Goal: Task Accomplishment & Management: Manage account settings

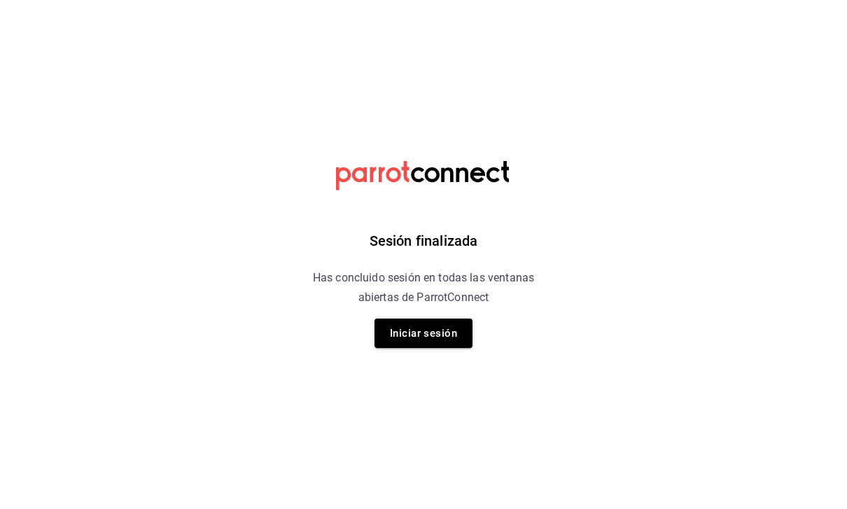
click at [469, 335] on button "Iniciar sesión" at bounding box center [424, 333] width 98 height 29
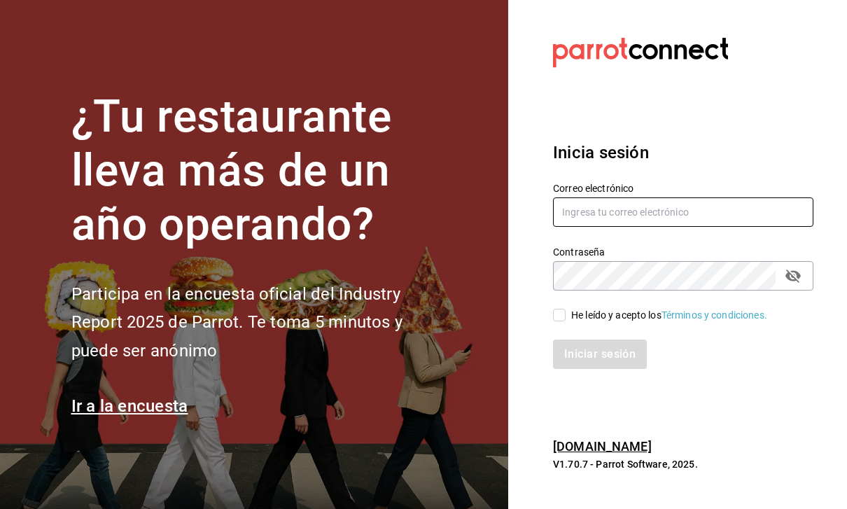
click at [657, 227] on input "text" at bounding box center [683, 211] width 260 height 29
type input "Hector.c.mind@gmail.com"
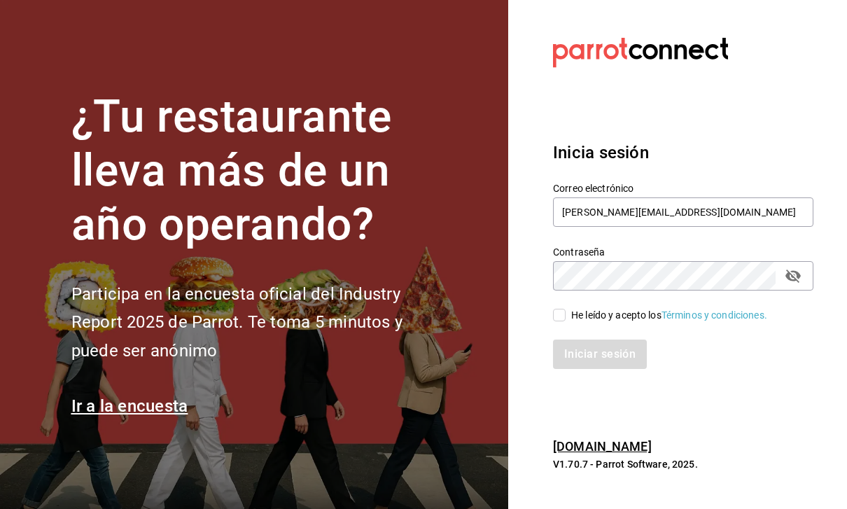
click at [563, 321] on input "He leído y acepto los Términos y condiciones." at bounding box center [559, 315] width 13 height 13
checkbox input "true"
click at [603, 369] on button "Iniciar sesión" at bounding box center [600, 354] width 95 height 29
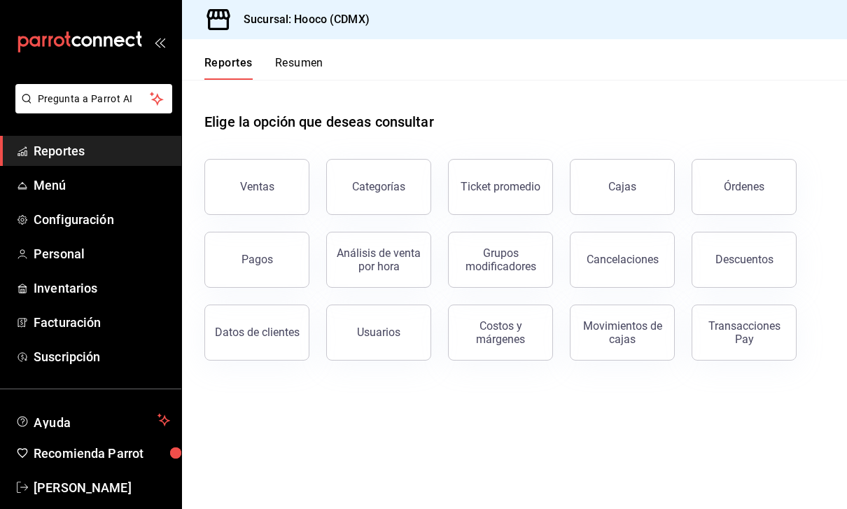
click at [253, 150] on div "Ventas" at bounding box center [249, 178] width 122 height 73
click at [256, 189] on div "Ventas" at bounding box center [257, 186] width 34 height 13
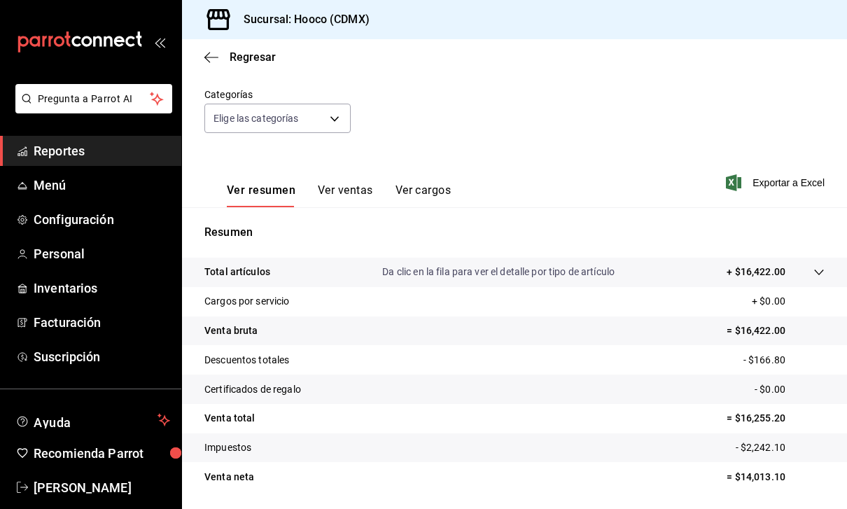
scroll to position [117, 0]
click at [32, 184] on link "Menú" at bounding box center [90, 185] width 181 height 30
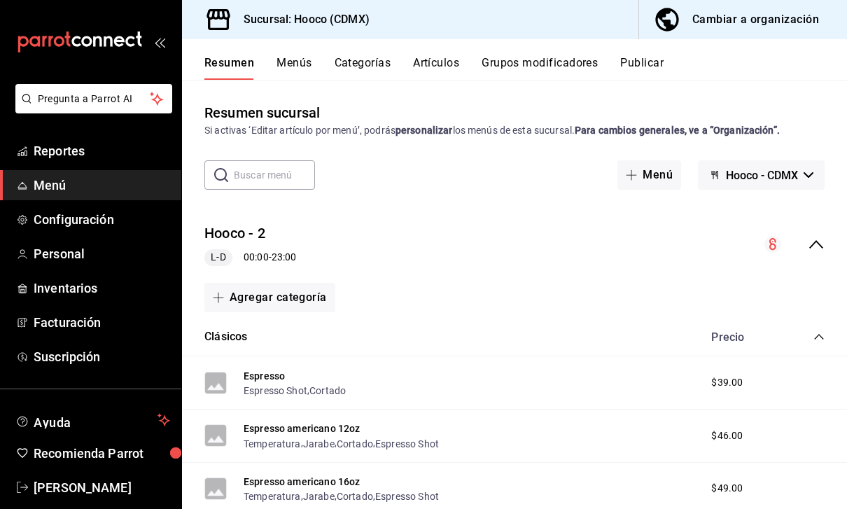
click at [160, 187] on span "Menú" at bounding box center [102, 185] width 137 height 19
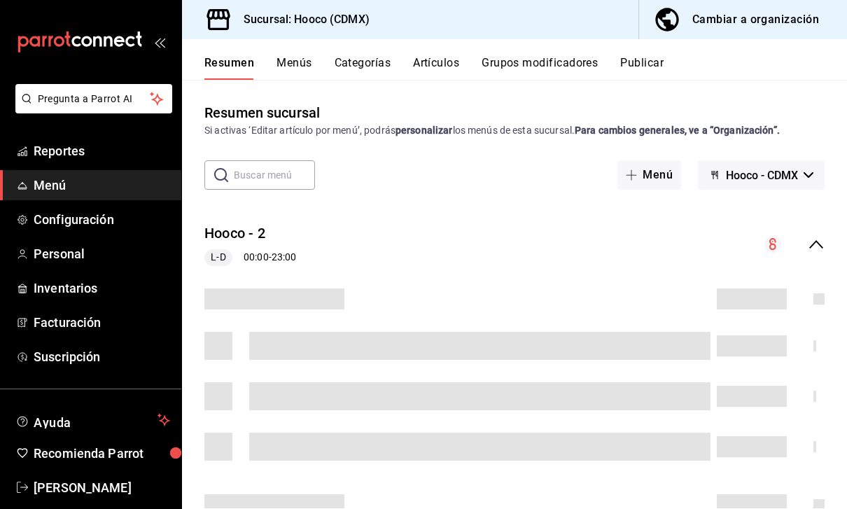
click at [309, 67] on button "Menús" at bounding box center [294, 68] width 35 height 24
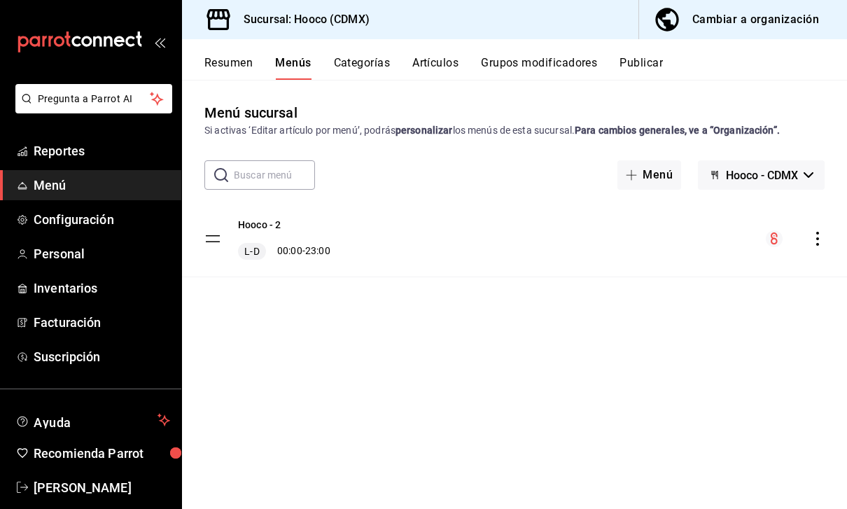
click at [306, 251] on div "L-D 00:00 - 23:00" at bounding box center [284, 251] width 92 height 17
click at [195, 176] on div "​ ​ Menú Hooco - CDMX" at bounding box center [514, 174] width 665 height 29
click at [261, 77] on div "Resumen Menús Categorías Artículos Grupos modificadores Publicar" at bounding box center [525, 68] width 643 height 24
click at [373, 60] on button "Categorías" at bounding box center [362, 68] width 57 height 24
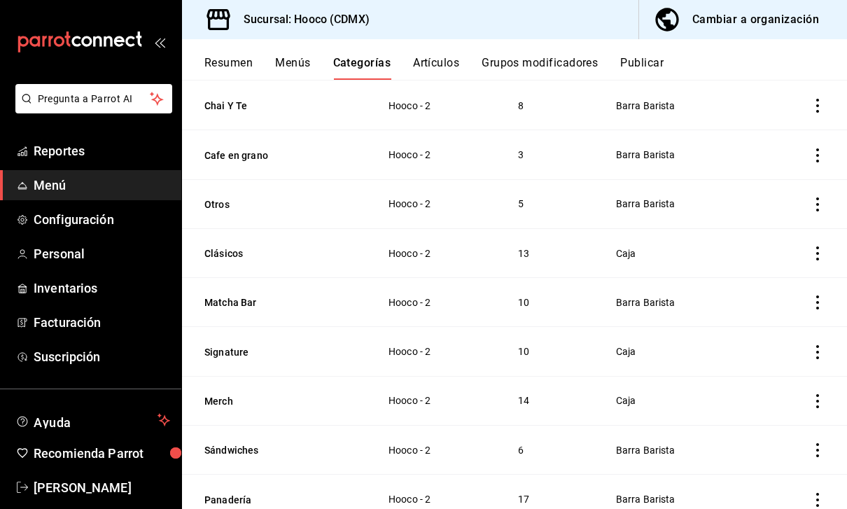
scroll to position [138, 0]
click at [650, 485] on td "Barra Barista" at bounding box center [678, 500] width 159 height 49
click at [295, 62] on button "Menús" at bounding box center [292, 68] width 35 height 24
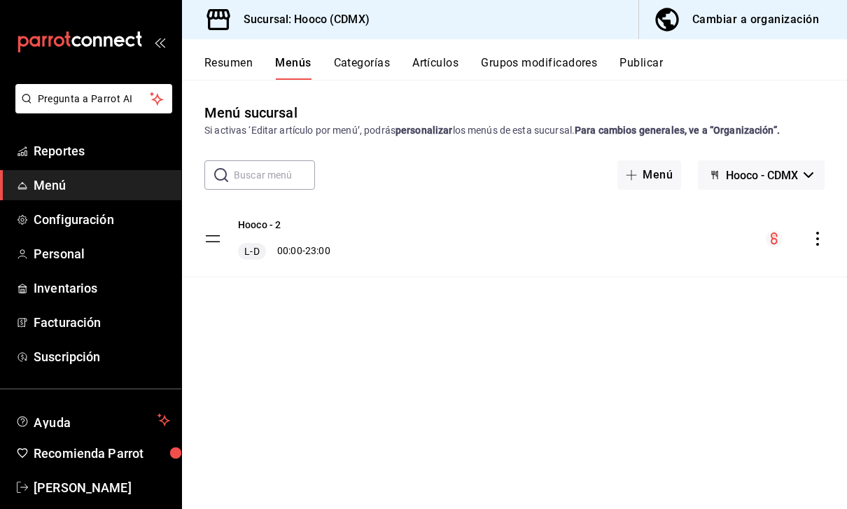
scroll to position [45, 0]
click at [483, 218] on div "Hooco - 2 L-D 00:00 - 23:00" at bounding box center [514, 239] width 665 height 76
click at [286, 218] on div "Hooco - 2 L-D 00:00 - 23:00" at bounding box center [284, 239] width 92 height 42
click at [783, 230] on div "menu-maker-table" at bounding box center [795, 238] width 59 height 17
click at [818, 232] on icon "actions" at bounding box center [818, 239] width 14 height 14
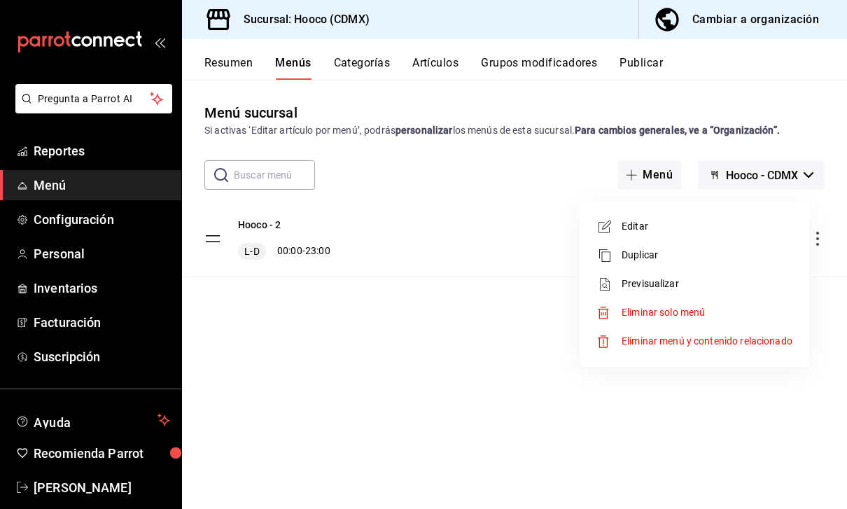
click at [529, 316] on div at bounding box center [423, 254] width 847 height 509
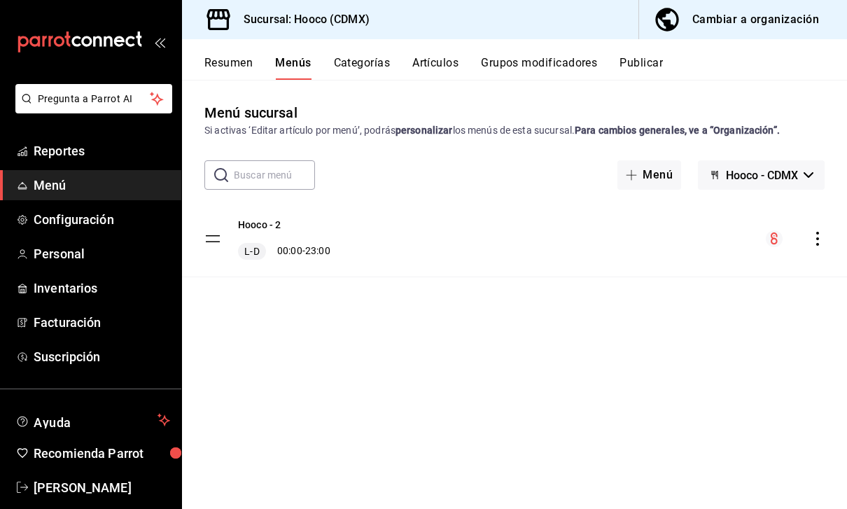
click at [144, 151] on span "Reportes" at bounding box center [102, 150] width 137 height 19
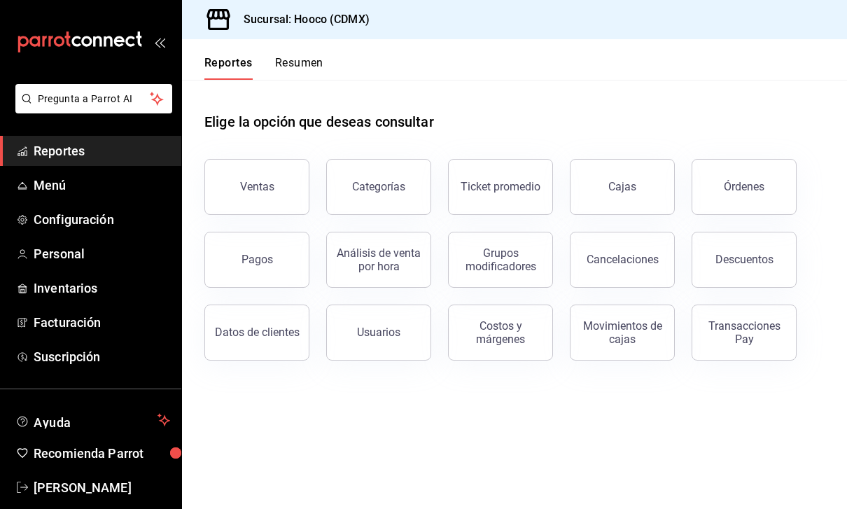
click at [176, 198] on link "Menú" at bounding box center [90, 185] width 181 height 30
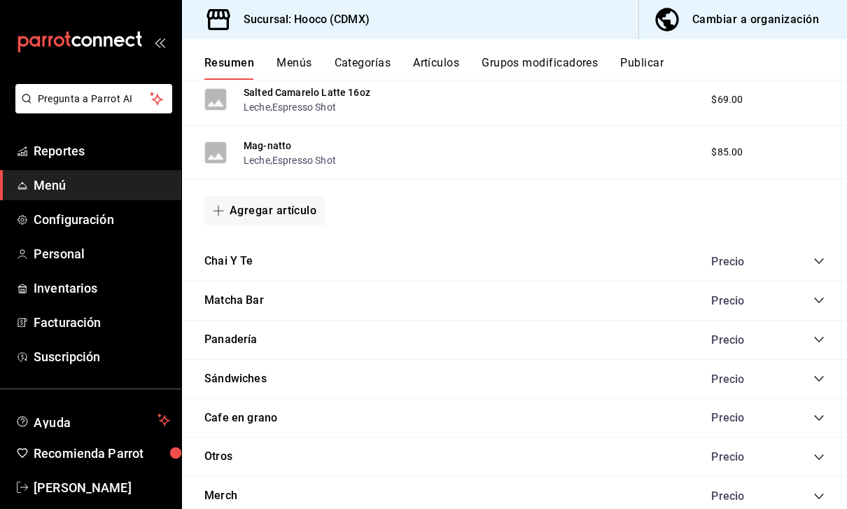
scroll to position [1494, 0]
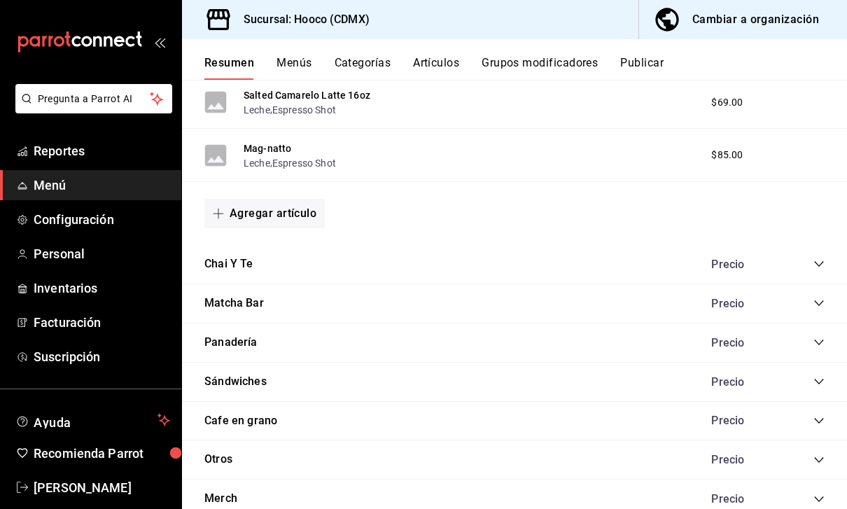
click at [817, 337] on icon "collapse-category-row" at bounding box center [819, 342] width 11 height 11
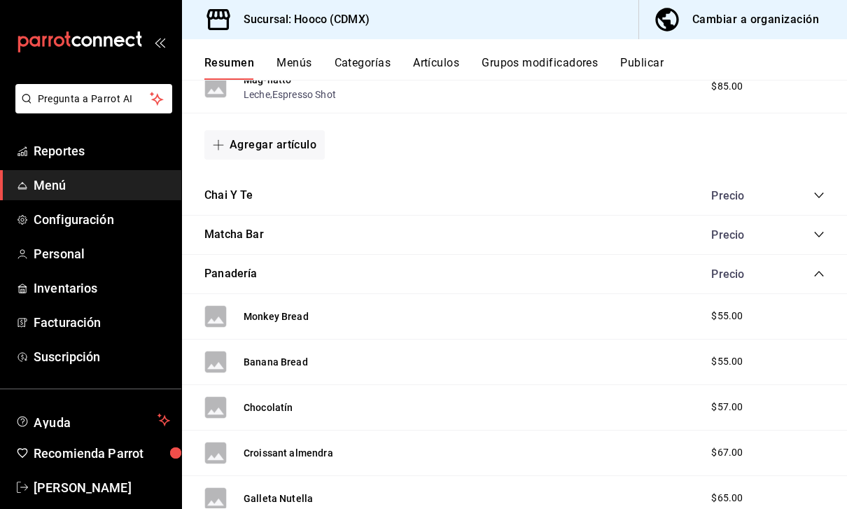
scroll to position [1561, 0]
click at [527, 256] on div "Panadería Precio" at bounding box center [514, 275] width 665 height 39
click at [64, 281] on span "Inventarios" at bounding box center [102, 288] width 137 height 19
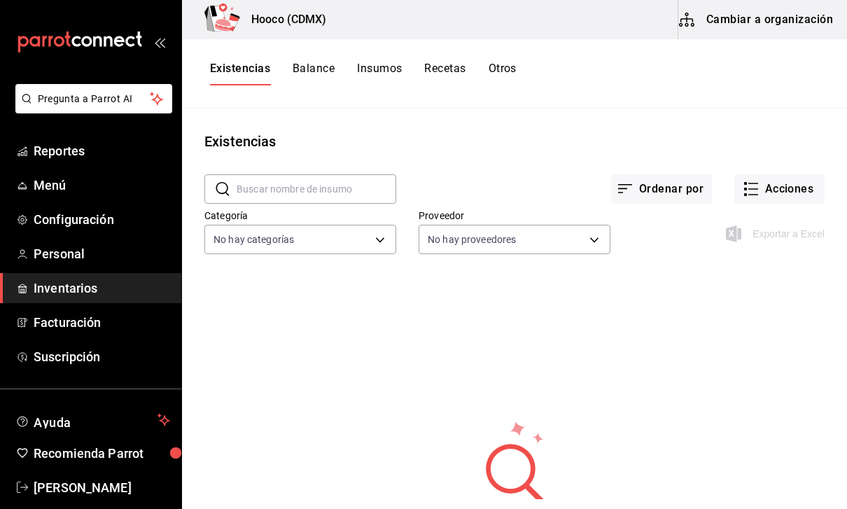
click at [377, 245] on body "Pregunta a Parrot AI Reportes Menú Configuración Personal Inventarios Facturaci…" at bounding box center [423, 249] width 847 height 499
click at [346, 394] on div at bounding box center [423, 254] width 847 height 509
click at [799, 182] on button "Acciones" at bounding box center [780, 188] width 90 height 29
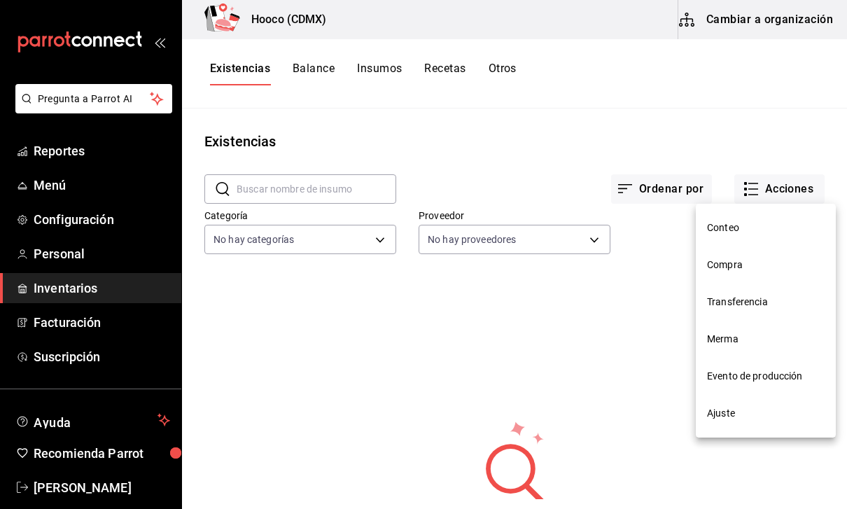
click at [668, 457] on div at bounding box center [423, 254] width 847 height 509
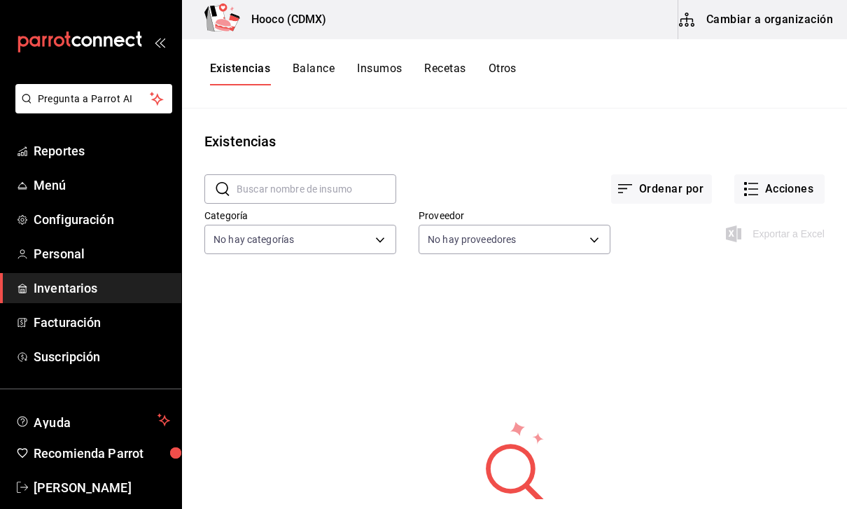
click at [402, 71] on button "Insumos" at bounding box center [379, 74] width 45 height 24
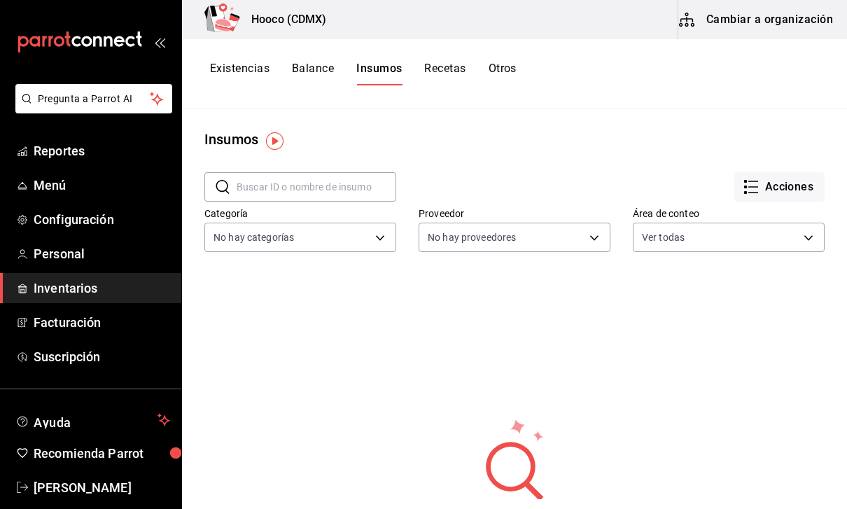
scroll to position [3, 0]
click at [554, 231] on body "Pregunta a Parrot AI Reportes Menú Configuración Personal Inventarios Facturaci…" at bounding box center [423, 249] width 847 height 499
click at [668, 237] on div at bounding box center [423, 254] width 847 height 509
click at [670, 235] on body "Pregunta a Parrot AI Reportes Menú Configuración Personal Inventarios Facturaci…" at bounding box center [423, 249] width 847 height 499
click at [537, 363] on div at bounding box center [423, 254] width 847 height 509
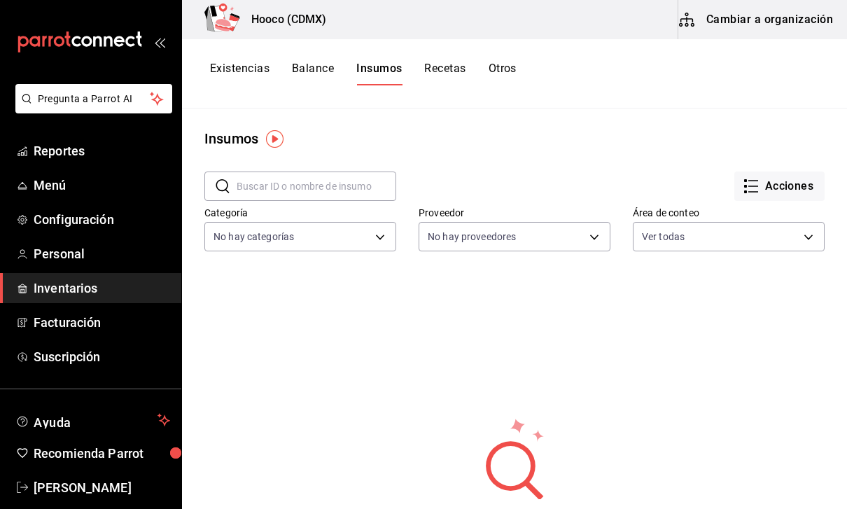
click at [339, 227] on body "Pregunta a Parrot AI Reportes Menú Configuración Personal Inventarios Facturaci…" at bounding box center [423, 249] width 847 height 499
click at [328, 374] on div at bounding box center [423, 254] width 847 height 509
click at [466, 71] on button "Recetas" at bounding box center [444, 74] width 41 height 24
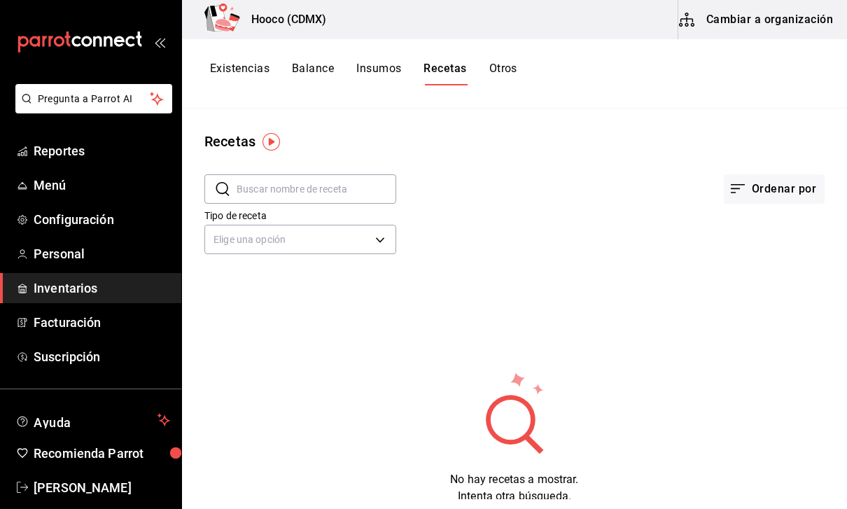
click at [392, 242] on body "Pregunta a Parrot AI Reportes Menú Configuración Personal Inventarios Facturaci…" at bounding box center [423, 249] width 847 height 499
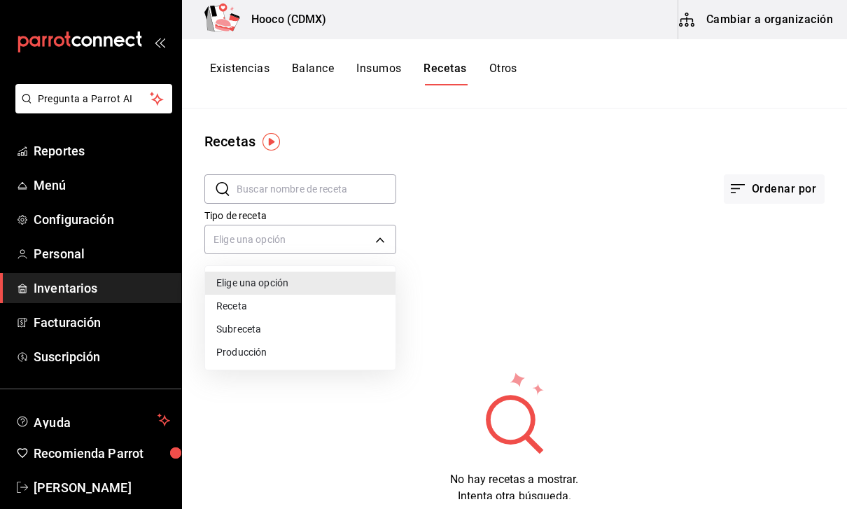
click at [345, 317] on li "Receta" at bounding box center [300, 306] width 190 height 23
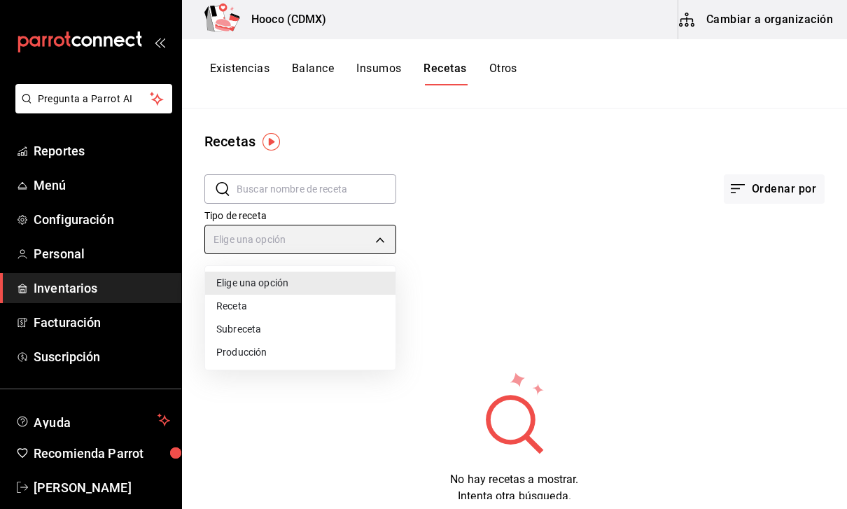
type input "PRODUCT"
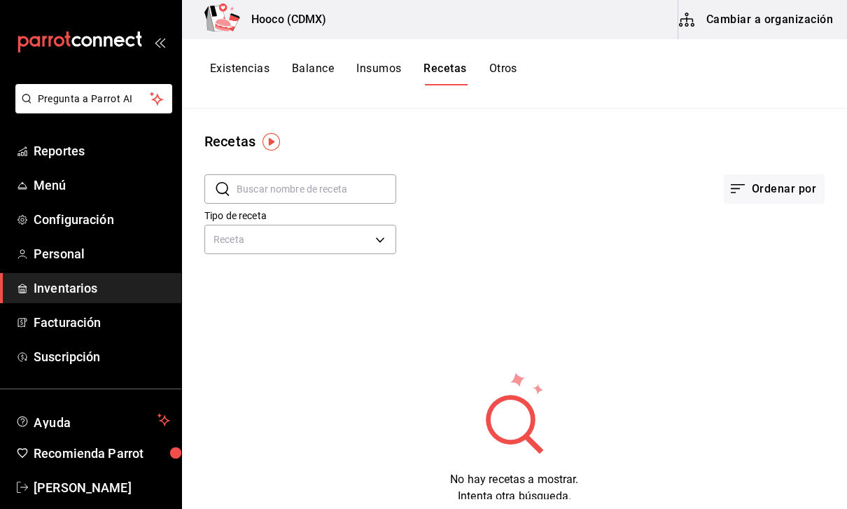
click at [337, 334] on div "​ ​ Ordenar por Tipo de receta Receta PRODUCT No hay recetas a mostrar. Intenta…" at bounding box center [514, 328] width 665 height 353
click at [517, 76] on button "Otros" at bounding box center [503, 74] width 28 height 24
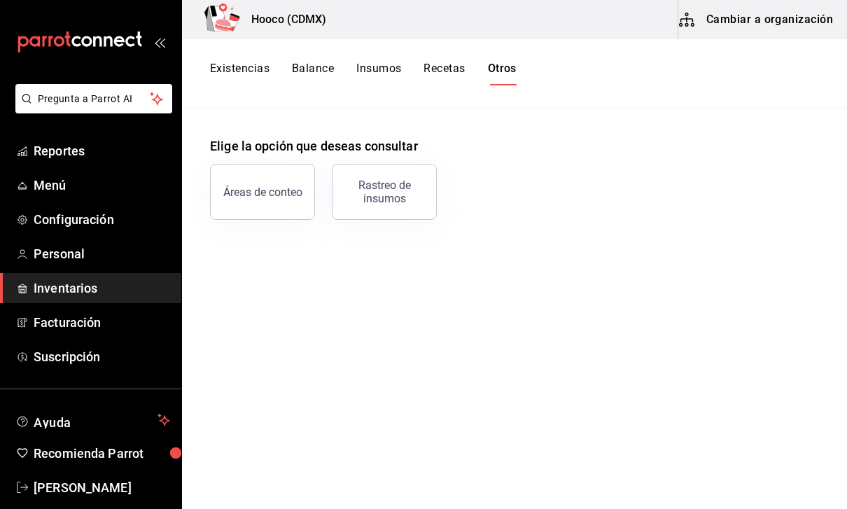
click at [314, 74] on button "Balance" at bounding box center [313, 74] width 42 height 24
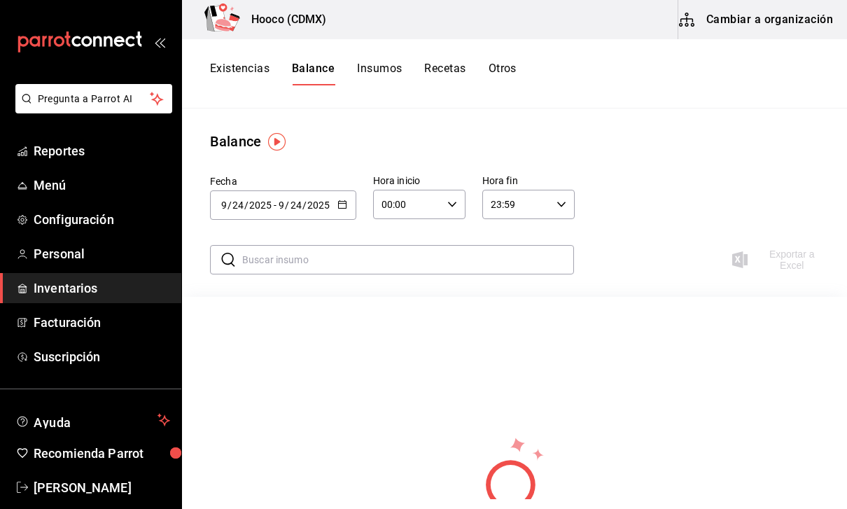
click at [394, 69] on button "Insumos" at bounding box center [379, 74] width 45 height 24
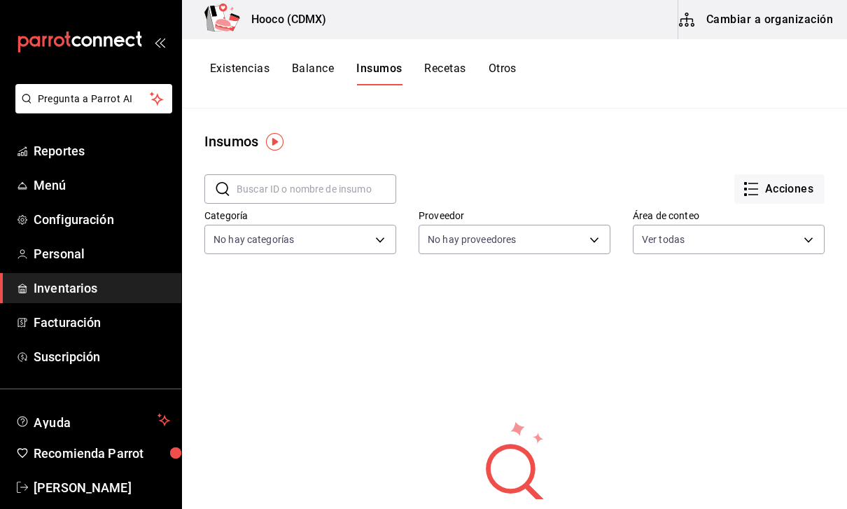
click at [781, 184] on button "Acciones" at bounding box center [780, 188] width 90 height 29
click at [789, 169] on div "Importar lista de insumos" at bounding box center [747, 172] width 113 height 15
click at [0, 0] on input "Importar lista de insumos" at bounding box center [0, 0] width 0 height 0
click at [829, 154] on div at bounding box center [423, 254] width 847 height 509
click at [788, 15] on button "Cambiar a organización" at bounding box center [758, 19] width 158 height 39
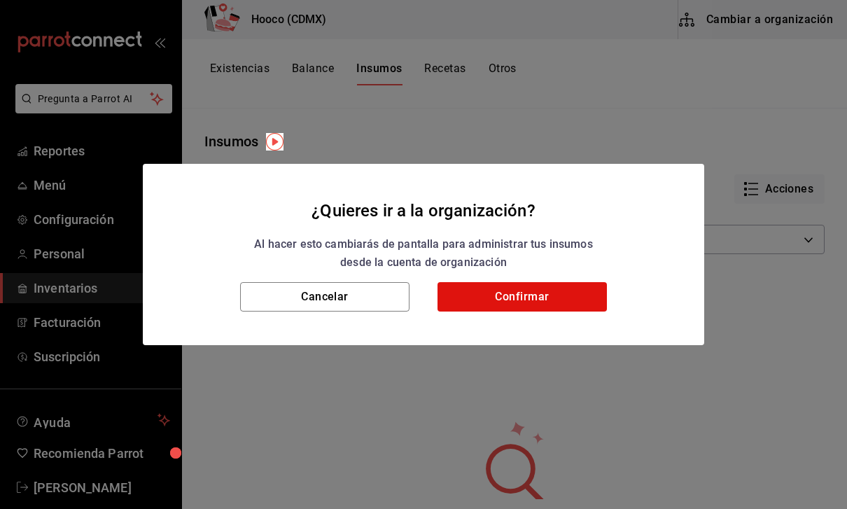
click at [588, 305] on button "Confirmar" at bounding box center [522, 296] width 169 height 29
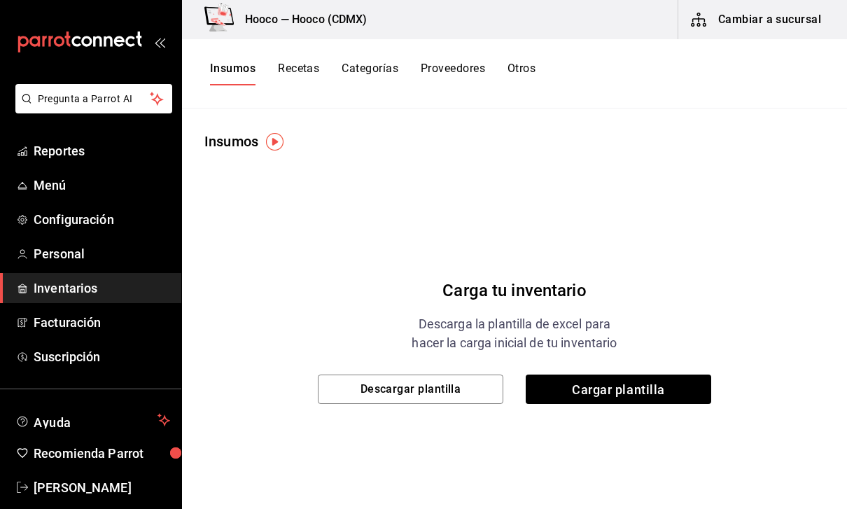
click at [482, 398] on button "Descargar plantilla" at bounding box center [411, 389] width 186 height 29
click at [110, 179] on span "Menú" at bounding box center [102, 185] width 137 height 19
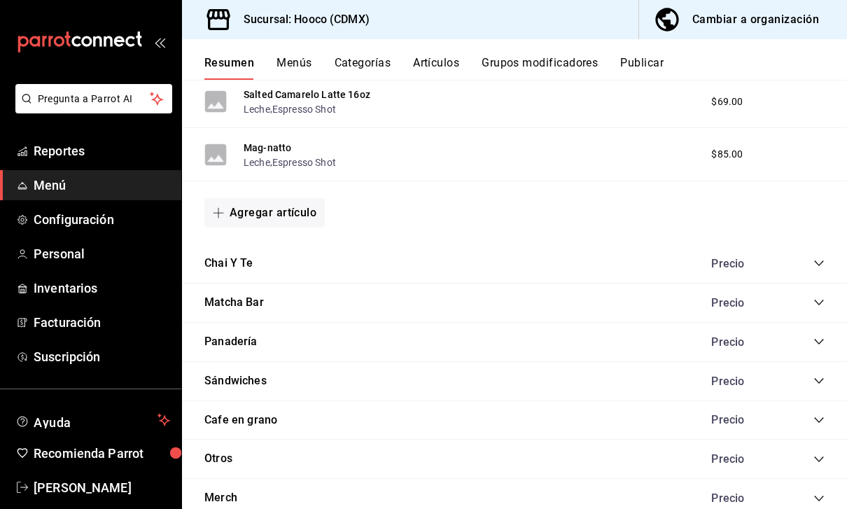
scroll to position [1494, 0]
click at [378, 331] on div "Panadería Precio" at bounding box center [514, 342] width 665 height 39
click at [361, 342] on div "Panadería Precio" at bounding box center [514, 342] width 665 height 39
click at [254, 342] on button "Panadería" at bounding box center [230, 343] width 53 height 16
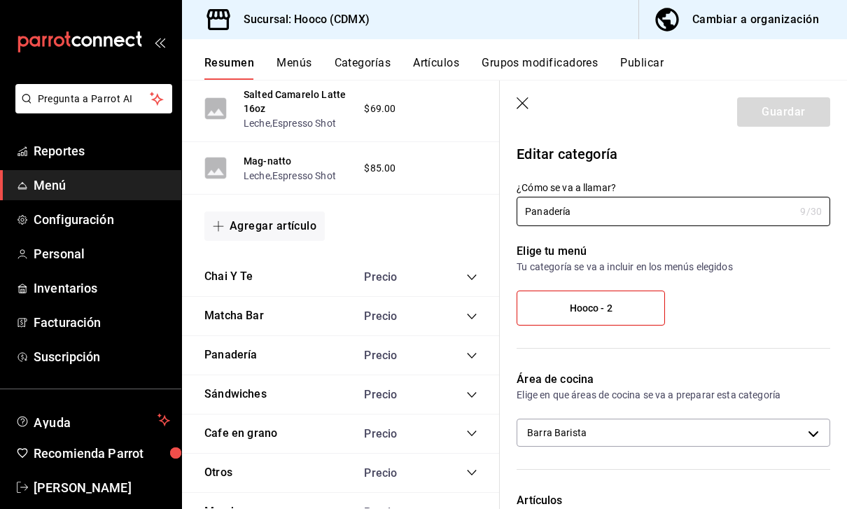
scroll to position [1822, 0]
click at [477, 351] on icon "collapse-category-row" at bounding box center [471, 356] width 11 height 11
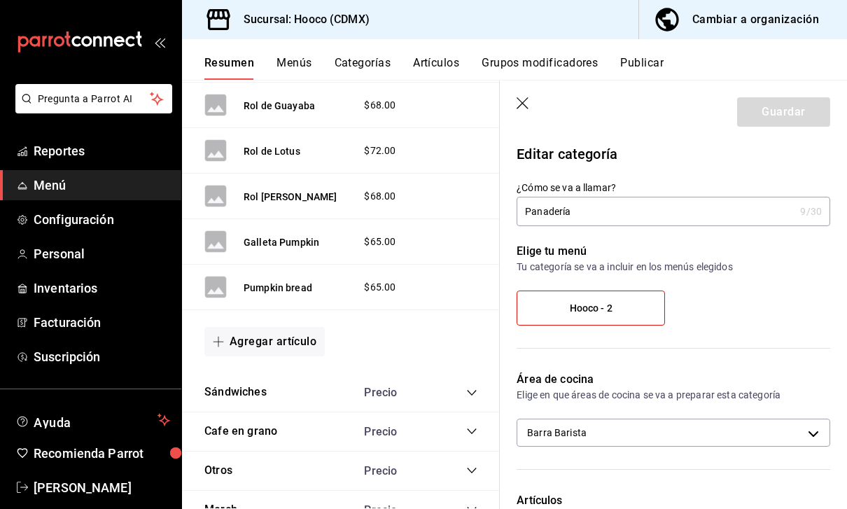
scroll to position [2653, 0]
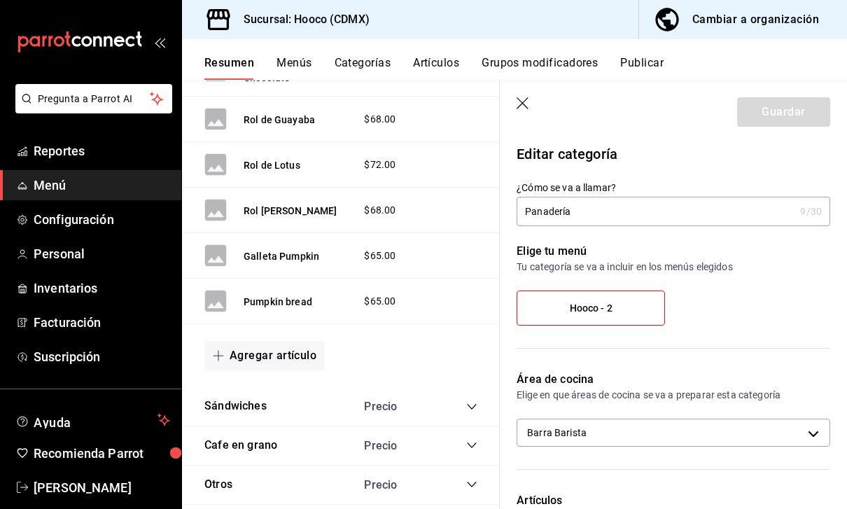
click at [321, 342] on button "Agregar artículo" at bounding box center [264, 355] width 120 height 29
click at [290, 415] on li "Artículo nuevo" at bounding box center [259, 411] width 110 height 34
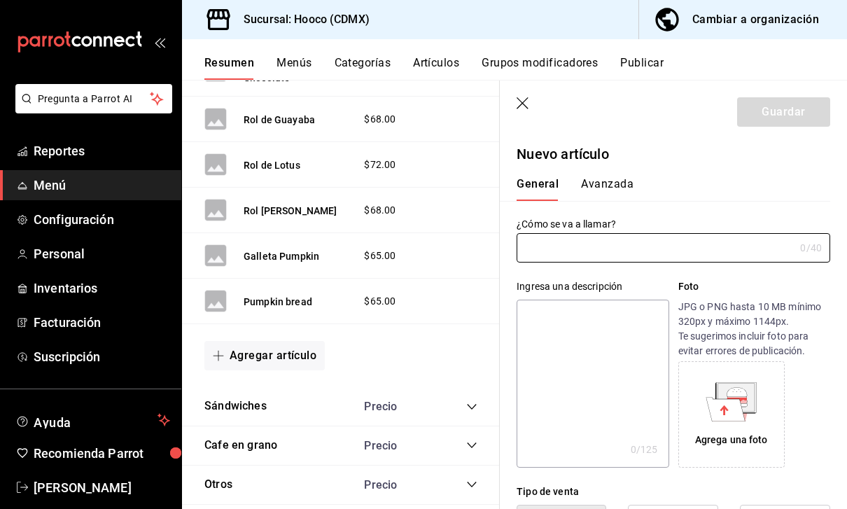
click at [649, 244] on input "text" at bounding box center [656, 248] width 278 height 28
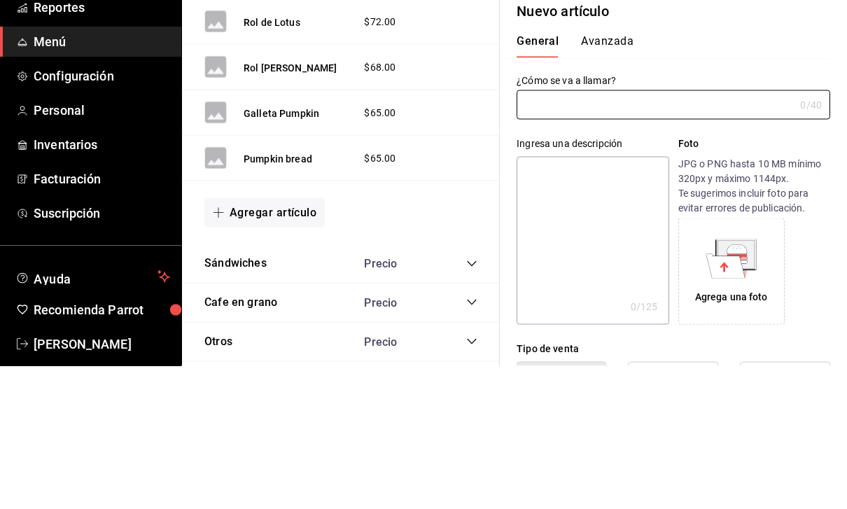
click at [619, 234] on input "text" at bounding box center [656, 248] width 278 height 28
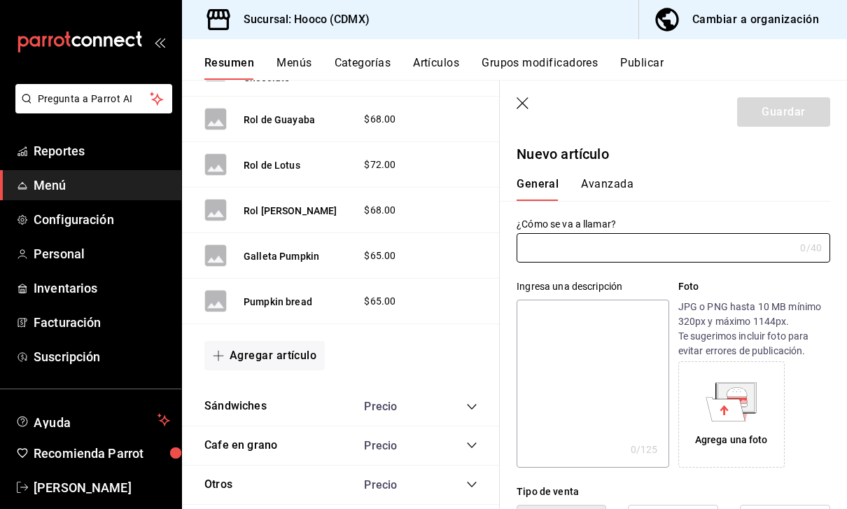
click at [636, 249] on input "text" at bounding box center [656, 248] width 278 height 28
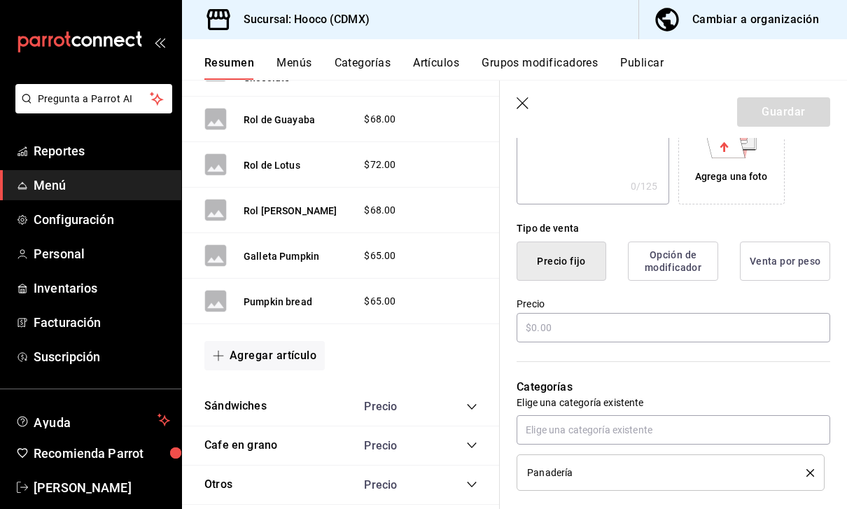
scroll to position [263, 0]
type input "Sabkiee"
click at [601, 331] on input "text" at bounding box center [674, 328] width 314 height 29
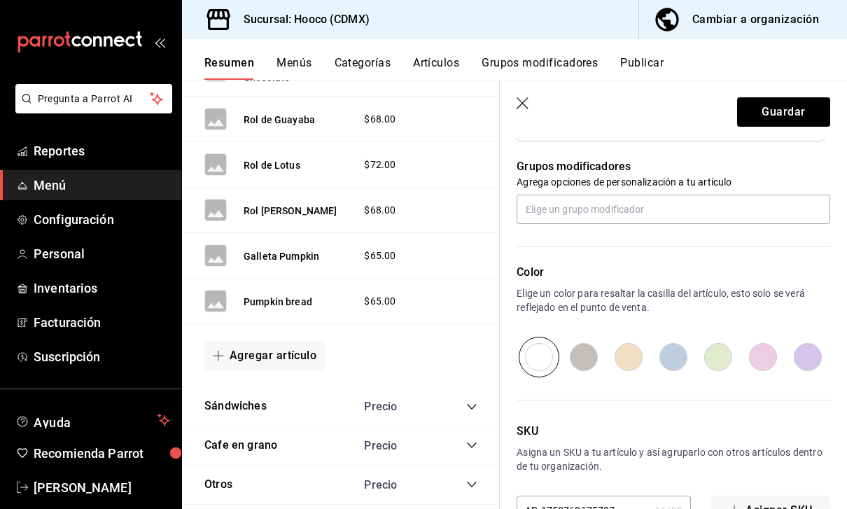
scroll to position [612, 0]
type input "$67.00"
click at [731, 356] on input "radio" at bounding box center [718, 358] width 45 height 41
radio input "true"
click at [783, 116] on button "Guardar" at bounding box center [783, 111] width 93 height 29
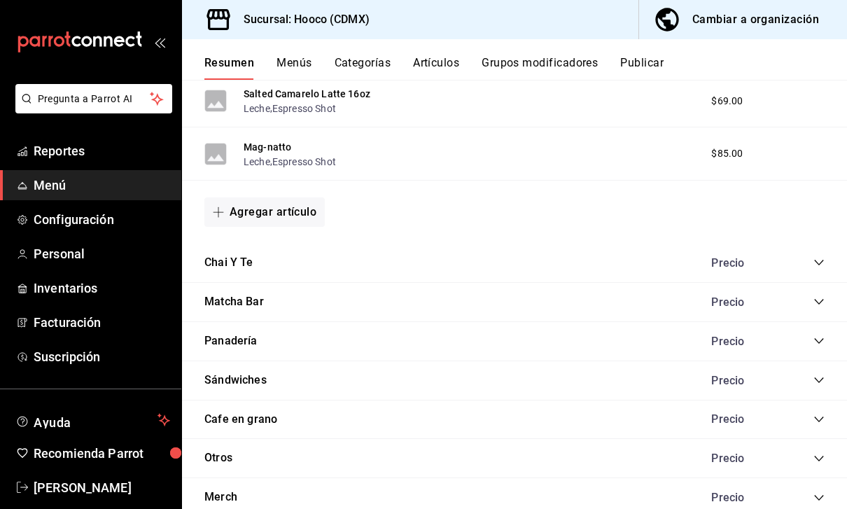
scroll to position [1494, 0]
click at [578, 323] on div "Panadería Precio" at bounding box center [514, 342] width 665 height 39
click at [821, 340] on icon "collapse-category-row" at bounding box center [818, 343] width 9 height 6
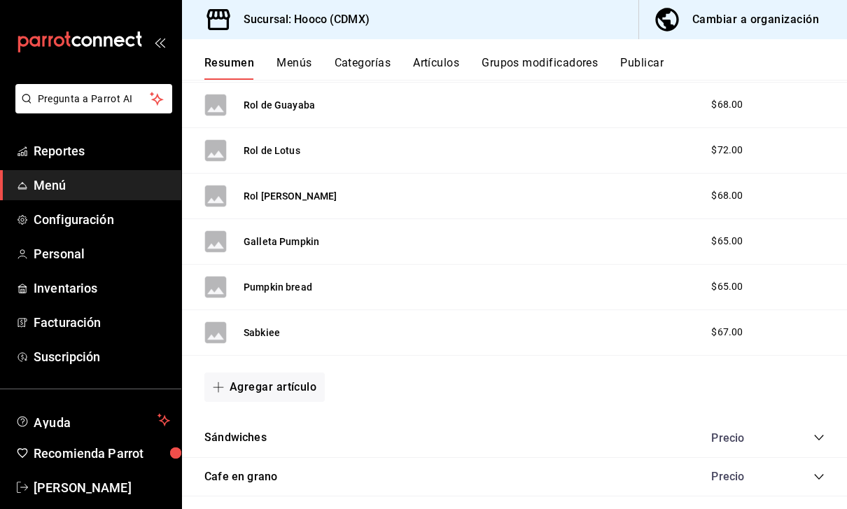
scroll to position [2301, 0]
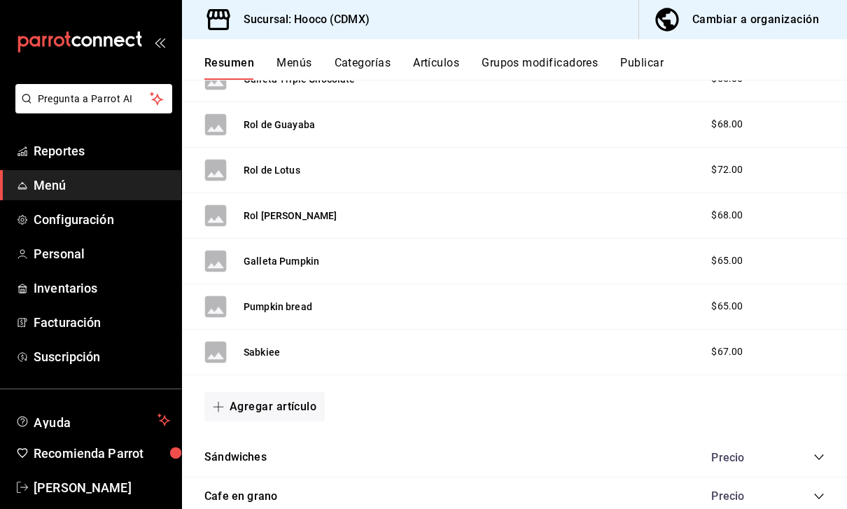
click at [815, 24] on div "Cambiar a organización" at bounding box center [756, 20] width 127 height 20
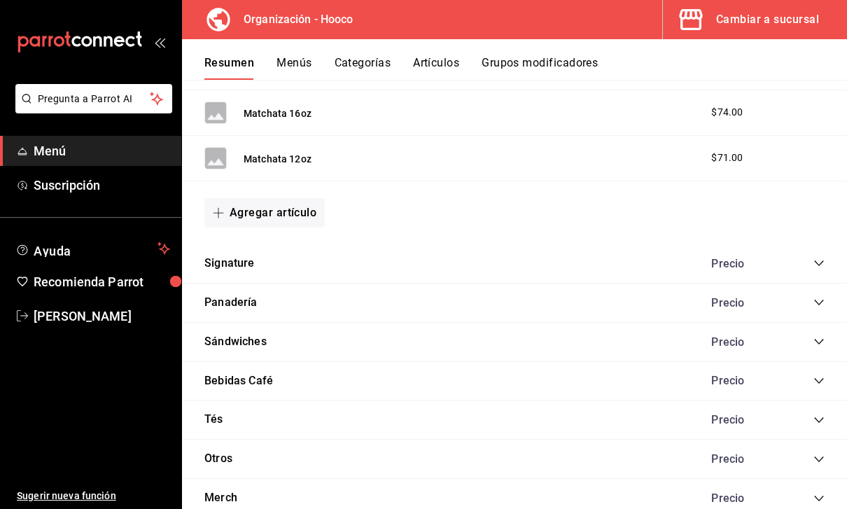
scroll to position [686, 0]
click at [291, 57] on button "Menús" at bounding box center [294, 68] width 35 height 24
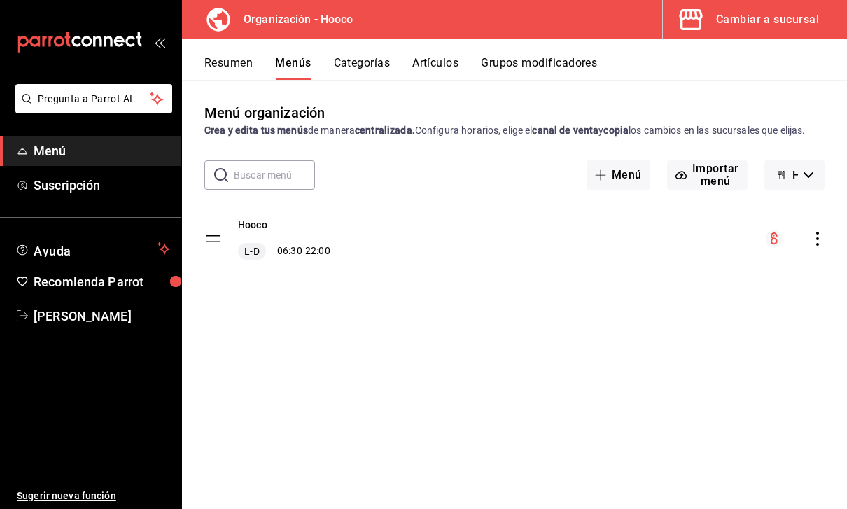
click at [235, 56] on button "Resumen" at bounding box center [228, 68] width 48 height 24
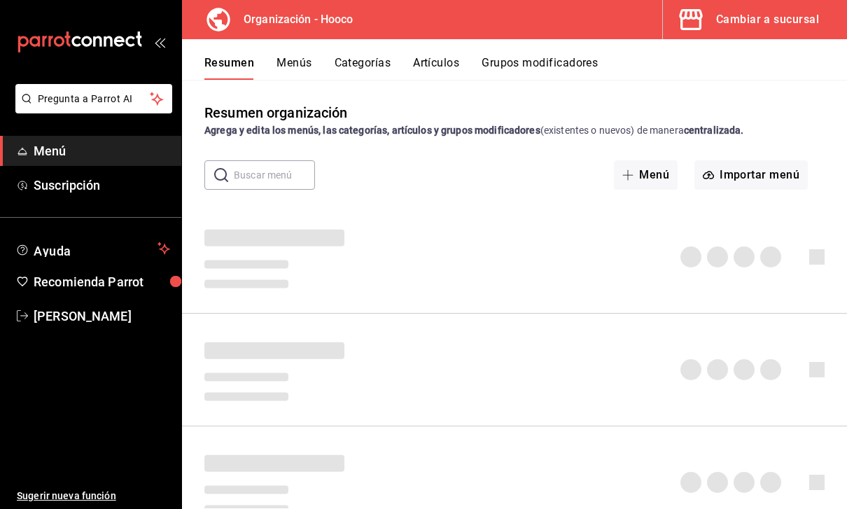
click at [295, 65] on button "Menús" at bounding box center [294, 68] width 35 height 24
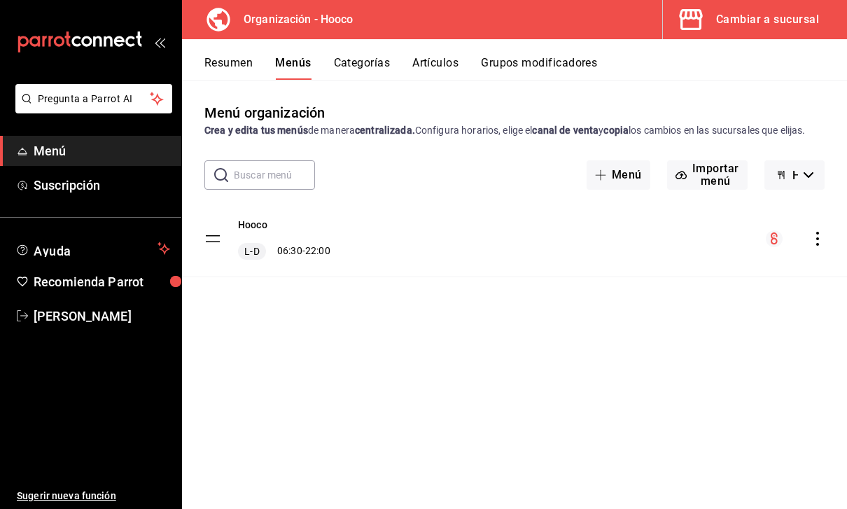
scroll to position [45, 0]
click at [728, 220] on div "Hooco L-D 06:30 - 22:00" at bounding box center [514, 239] width 665 height 76
click at [632, 160] on button "Menú" at bounding box center [619, 174] width 64 height 29
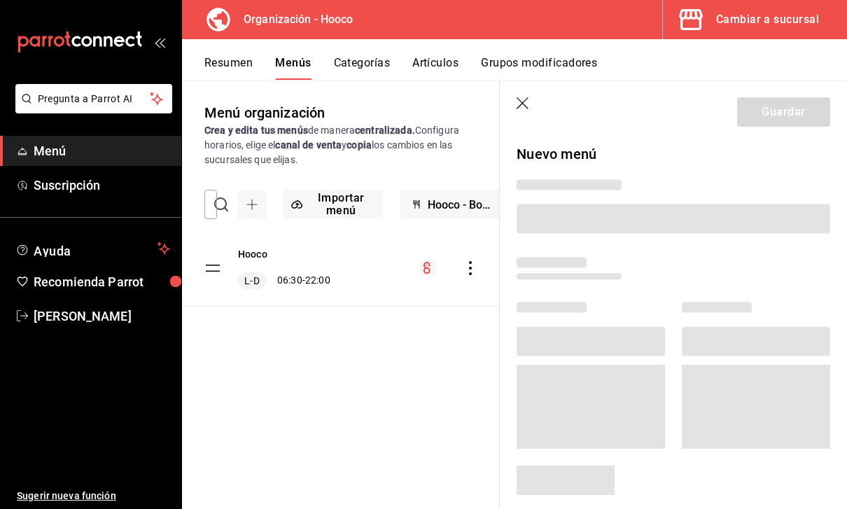
click at [440, 363] on div "Menú organización Crea y edita tus menús de manera centralizada. Configura hora…" at bounding box center [341, 305] width 318 height 406
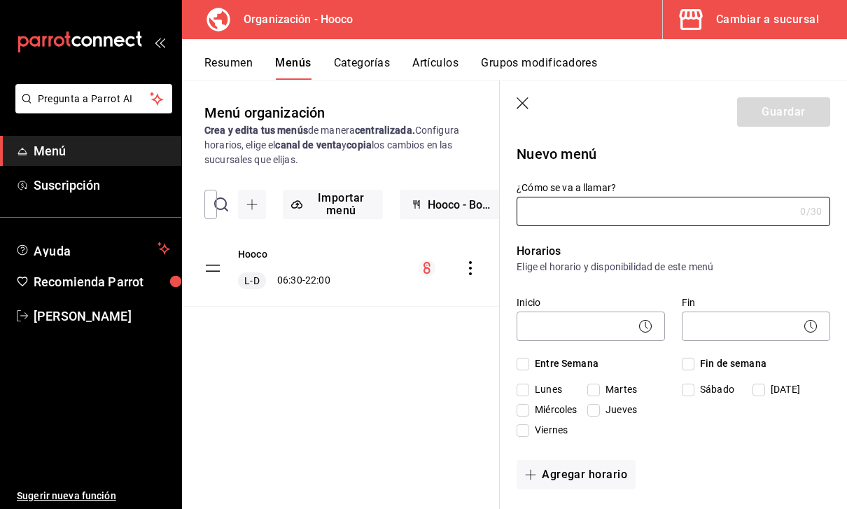
click at [531, 93] on header "Guardar" at bounding box center [673, 109] width 347 height 57
click at [526, 99] on icon "button" at bounding box center [524, 104] width 14 height 14
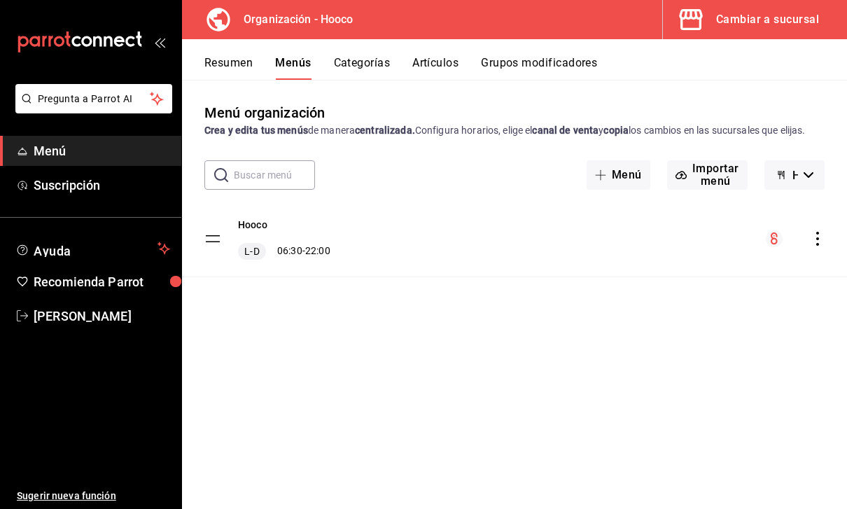
click at [450, 74] on button "Artículos" at bounding box center [435, 68] width 46 height 24
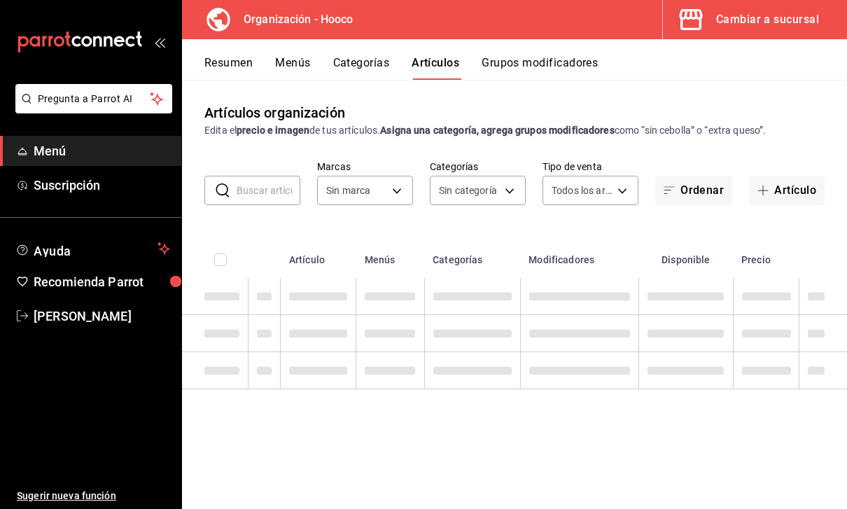
type input "cfac5742-52ce-4609-ba1e-7b8b7d0e3edd,06cf0743-1099-44e0-8d8a-0901f5fdea2c,a70cf…"
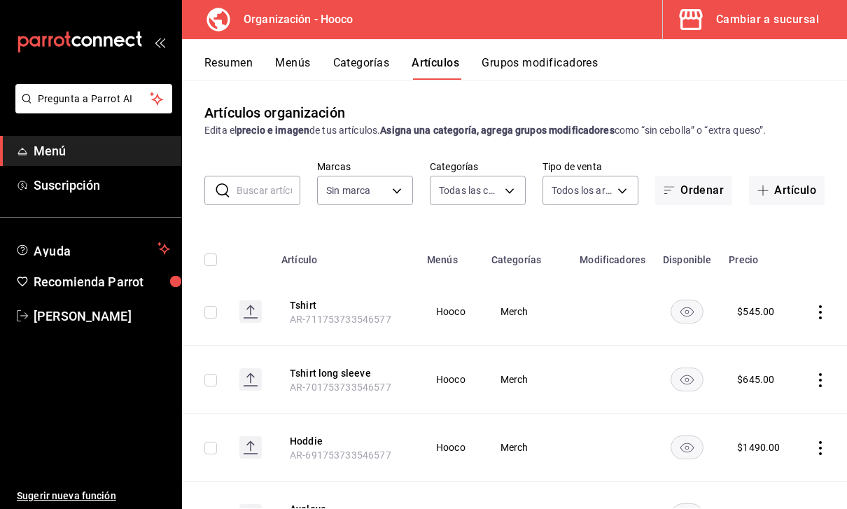
type input "1436fb18-4e8e-4b9e-8a24-373d4ceedc53"
click at [394, 53] on div "Resumen Menús Categorías Artículos Grupos modificadores" at bounding box center [514, 59] width 665 height 41
click at [356, 67] on button "Categorías" at bounding box center [361, 68] width 57 height 24
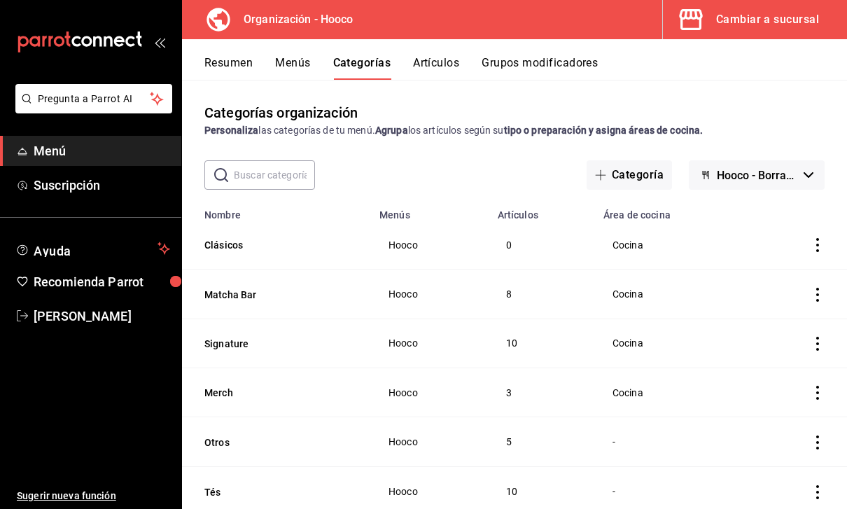
click at [292, 75] on button "Menús" at bounding box center [292, 68] width 35 height 24
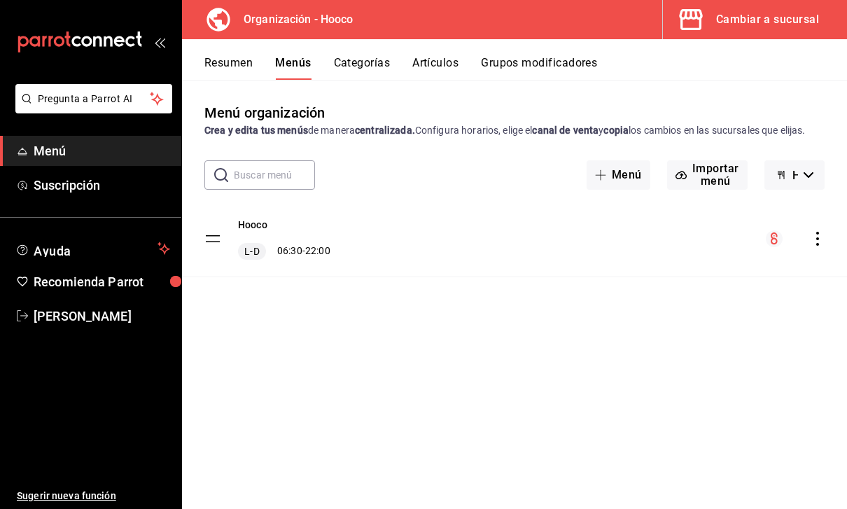
click at [300, 260] on div "L-D 06:30 - 22:00" at bounding box center [284, 251] width 92 height 17
click at [325, 277] on div "Hooco L-D 06:30 - 22:00" at bounding box center [514, 239] width 665 height 76
click at [367, 76] on button "Categorías" at bounding box center [362, 68] width 57 height 24
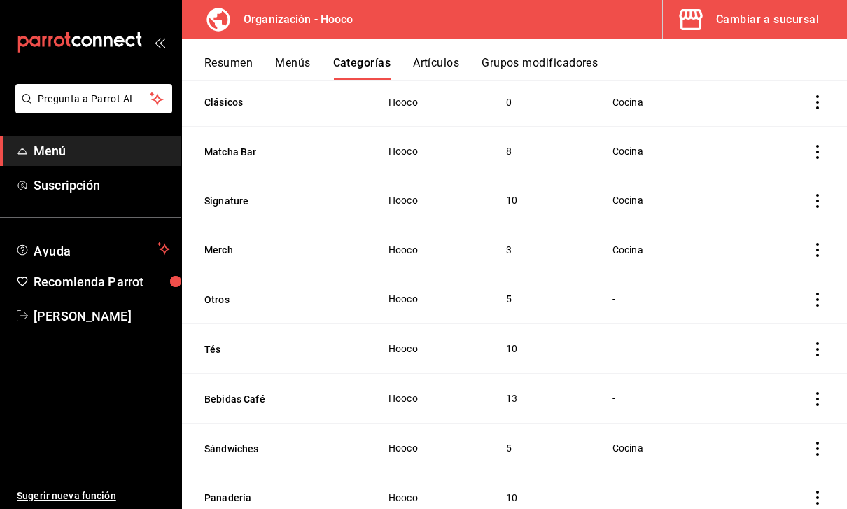
scroll to position [142, 0]
click at [821, 492] on icon "actions" at bounding box center [818, 499] width 14 height 14
click at [794, 420] on span "Editar" at bounding box center [776, 415] width 36 height 15
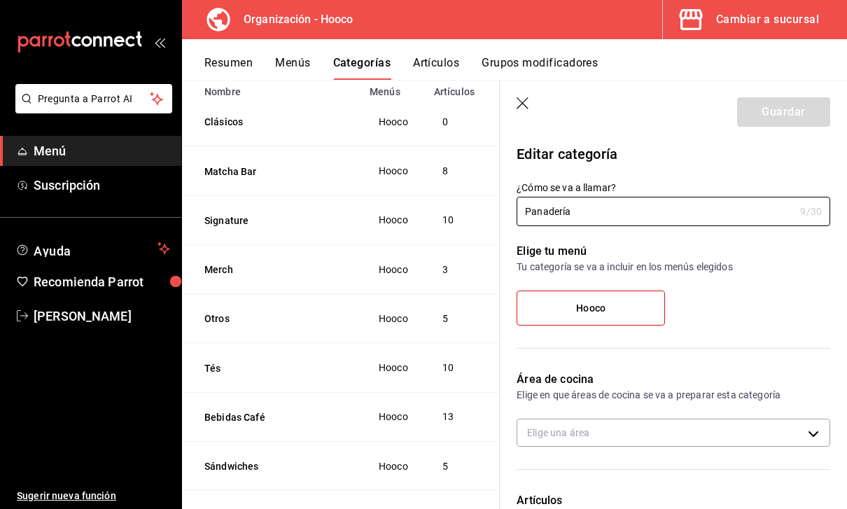
click at [224, 64] on button "Resumen" at bounding box center [228, 68] width 48 height 24
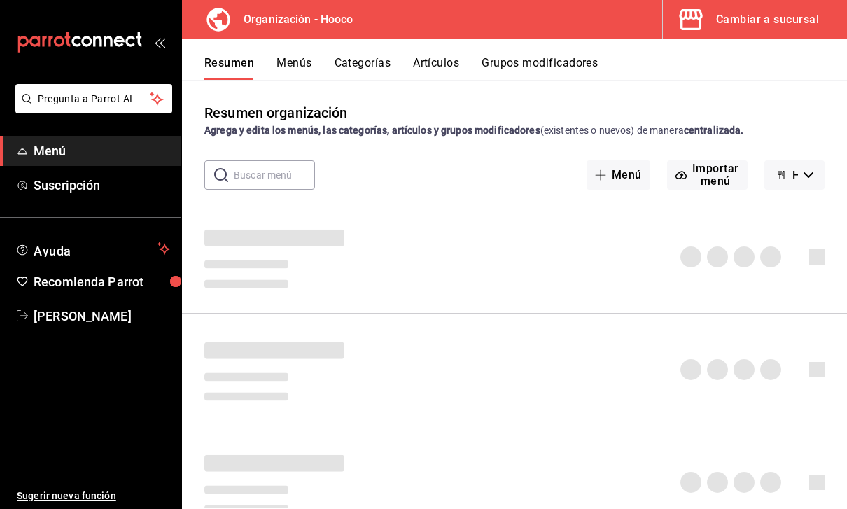
click at [721, 21] on div "Cambiar a sucursal" at bounding box center [767, 20] width 103 height 20
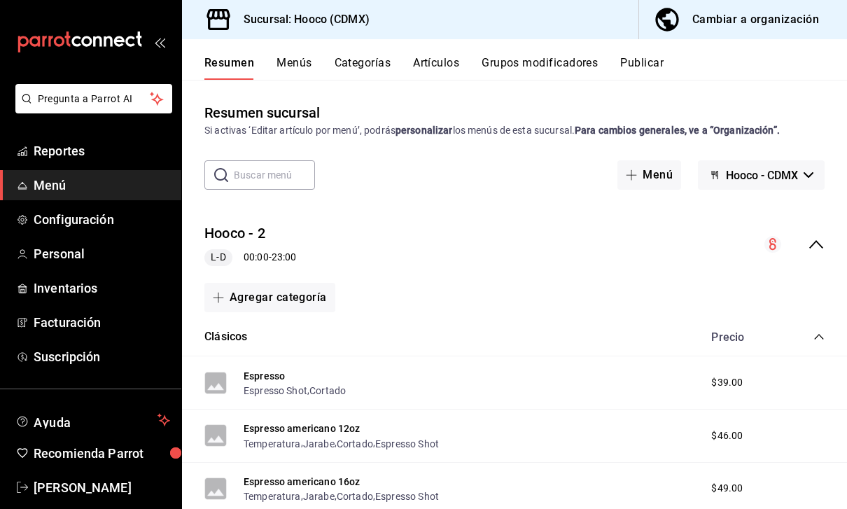
click at [290, 61] on button "Menús" at bounding box center [294, 68] width 35 height 24
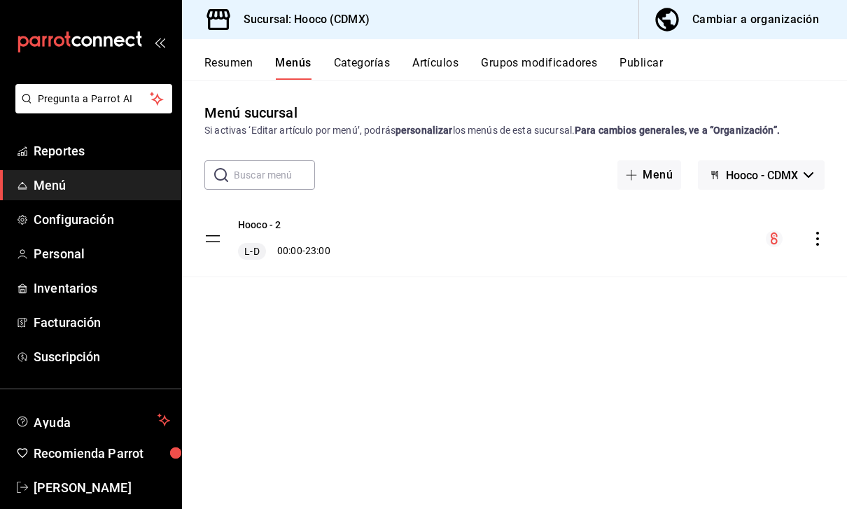
click at [807, 183] on button "Hooco - CDMX" at bounding box center [761, 174] width 127 height 29
click at [773, 300] on div at bounding box center [423, 254] width 847 height 509
click at [379, 69] on button "Categorías" at bounding box center [362, 68] width 57 height 24
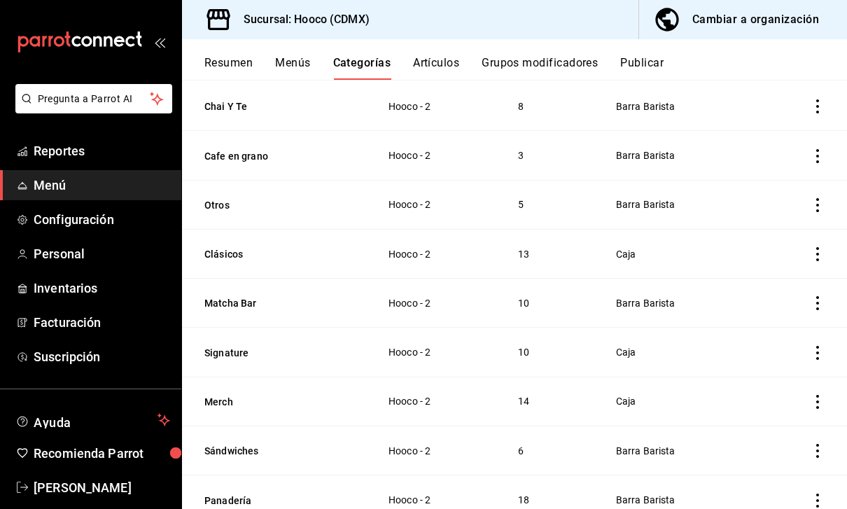
scroll to position [138, 0]
click at [822, 494] on icon "actions" at bounding box center [818, 501] width 14 height 14
click at [788, 415] on span "Editar" at bounding box center [776, 415] width 36 height 15
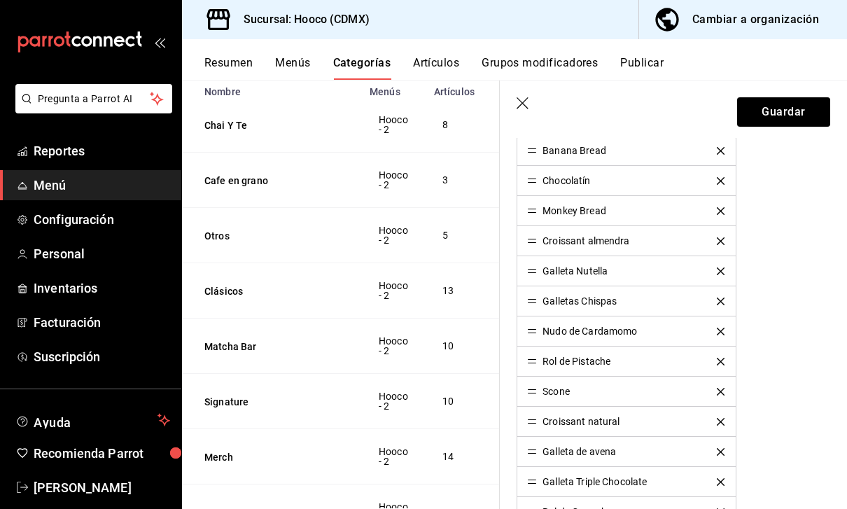
scroll to position [431, 0]
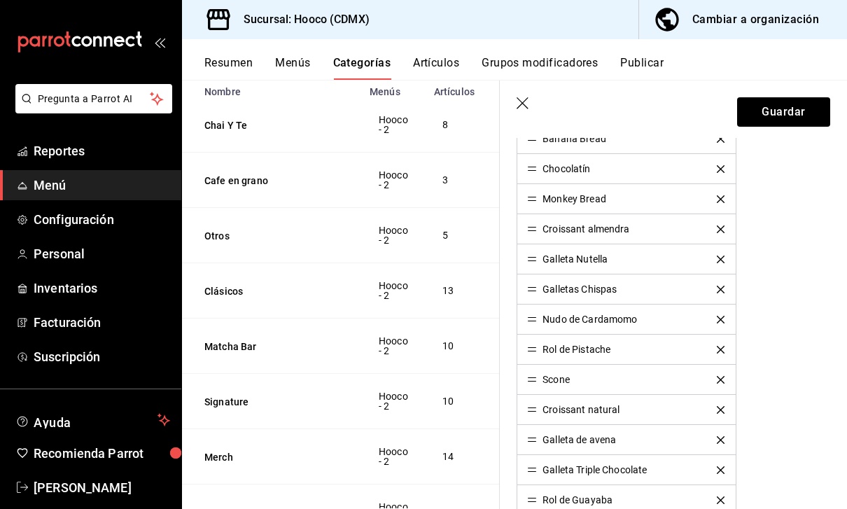
click at [541, 235] on li "Croissant almendra" at bounding box center [626, 229] width 218 height 30
click at [538, 233] on div "Croissant almendra" at bounding box center [578, 229] width 102 height 10
click at [534, 279] on li "Galletas Chispas" at bounding box center [626, 289] width 218 height 30
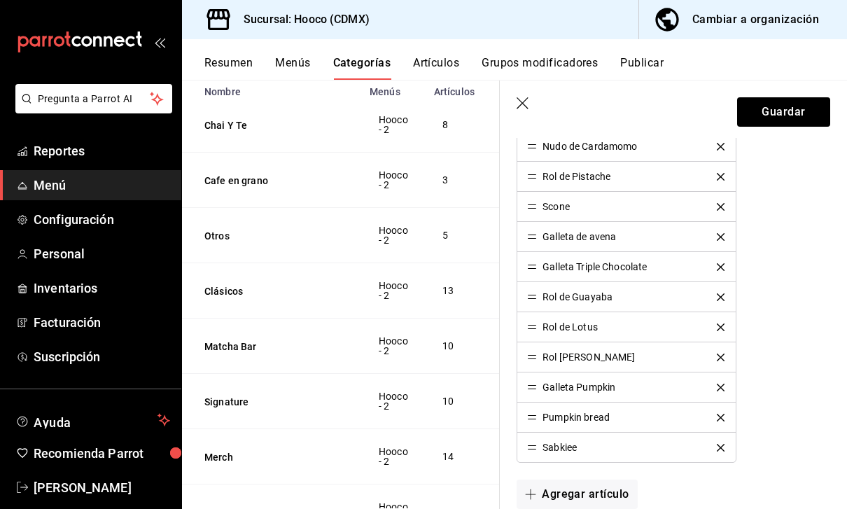
scroll to position [640, 0]
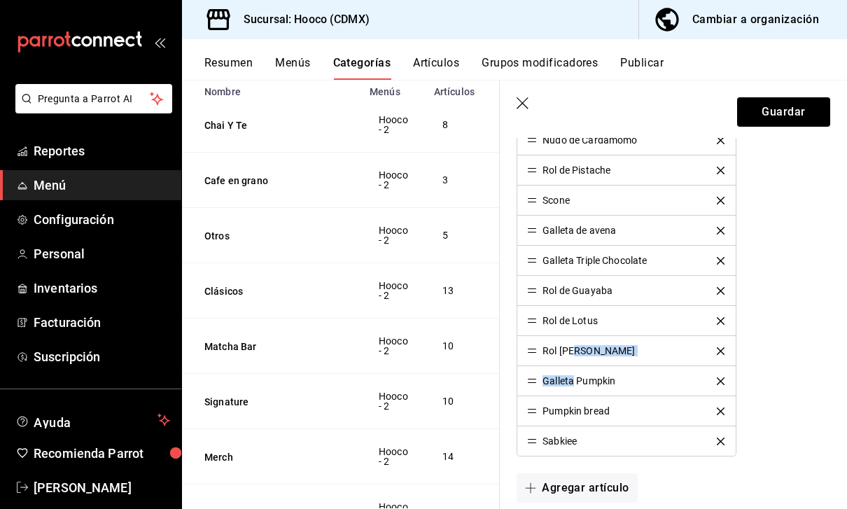
click at [555, 422] on li "Pumpkin bread" at bounding box center [626, 411] width 218 height 30
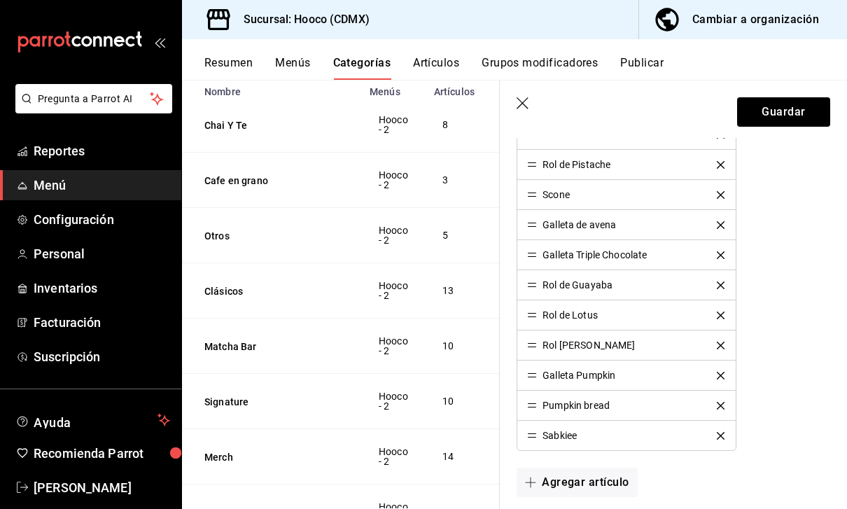
scroll to position [650, 0]
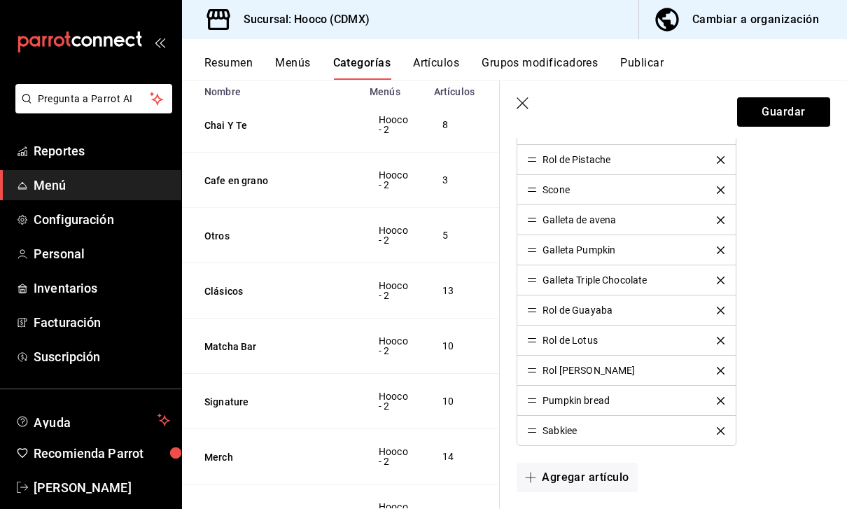
click at [723, 282] on icon "delete" at bounding box center [721, 281] width 8 height 8
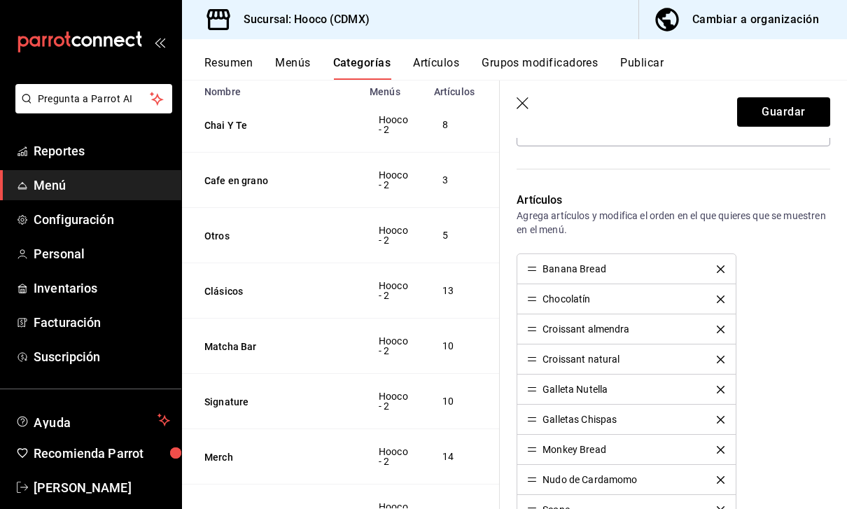
scroll to position [298, 0]
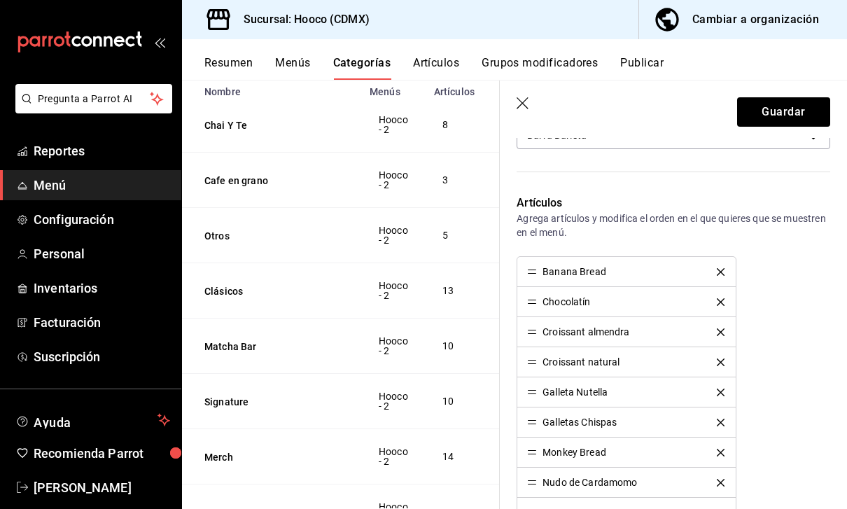
click at [603, 280] on li "Banana Bread" at bounding box center [626, 272] width 218 height 30
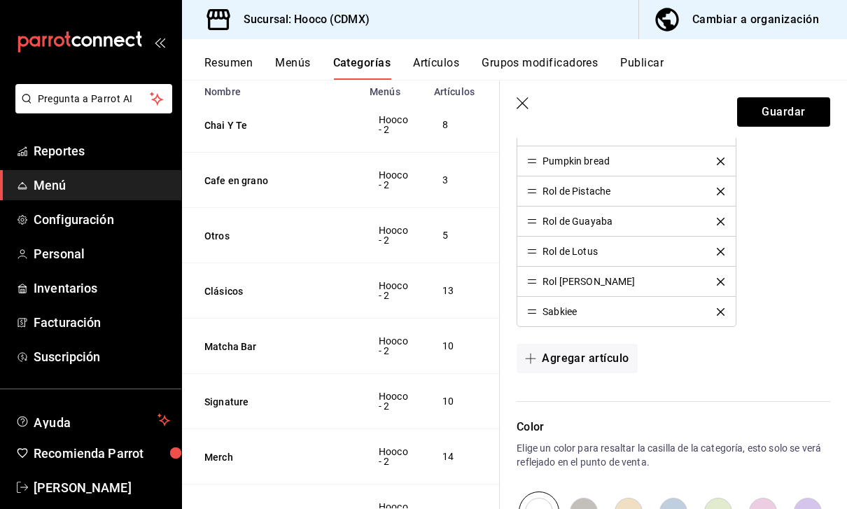
scroll to position [738, 0]
click at [791, 111] on button "Guardar" at bounding box center [783, 111] width 93 height 29
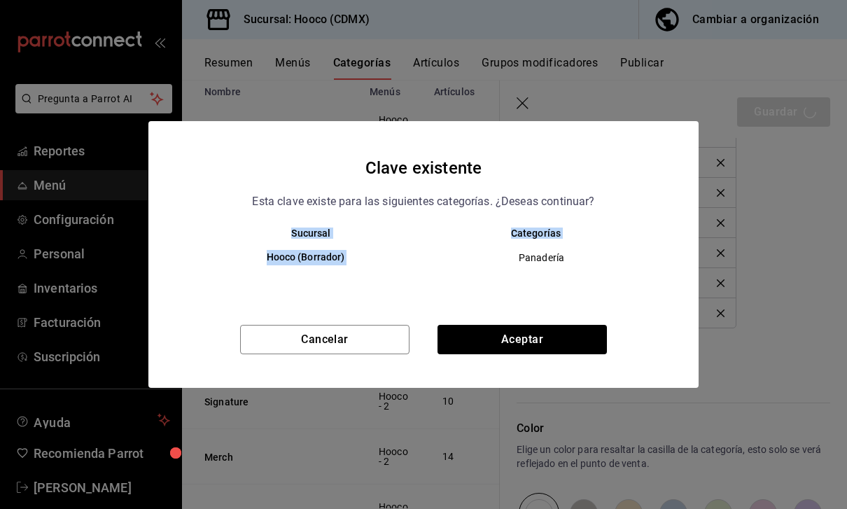
click at [642, 324] on div "Clave existente Esta clave existe para las siguientes categorías. ¿Deseas conti…" at bounding box center [423, 254] width 550 height 267
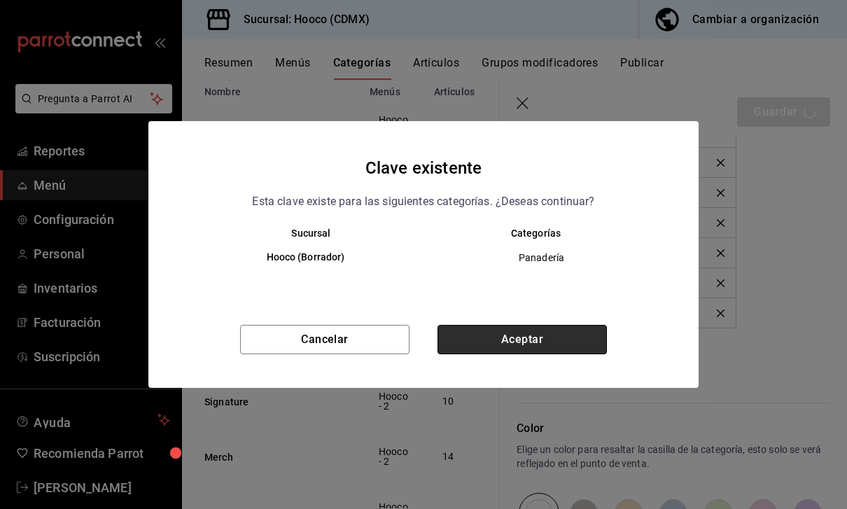
click at [581, 346] on button "Aceptar" at bounding box center [522, 339] width 169 height 29
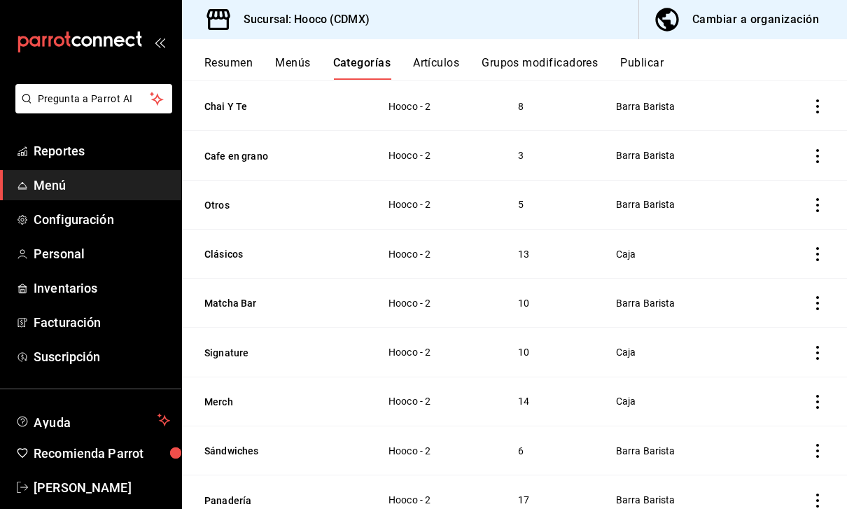
scroll to position [138, 0]
click at [817, 494] on icon "actions" at bounding box center [818, 501] width 14 height 14
click at [674, 454] on div at bounding box center [423, 254] width 847 height 509
click at [643, 476] on td "Barra Barista" at bounding box center [678, 500] width 159 height 49
click at [644, 496] on span "Barra Barista" at bounding box center [678, 501] width 124 height 10
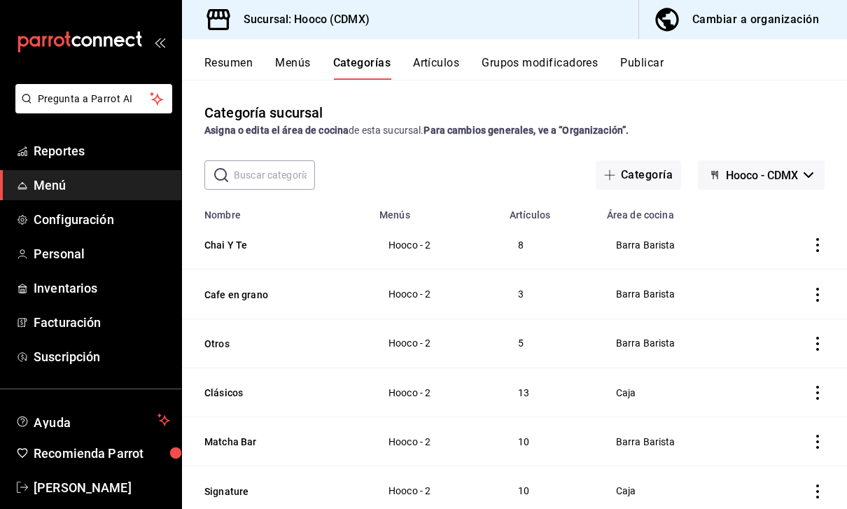
scroll to position [0, 0]
